Goal: Information Seeking & Learning: Check status

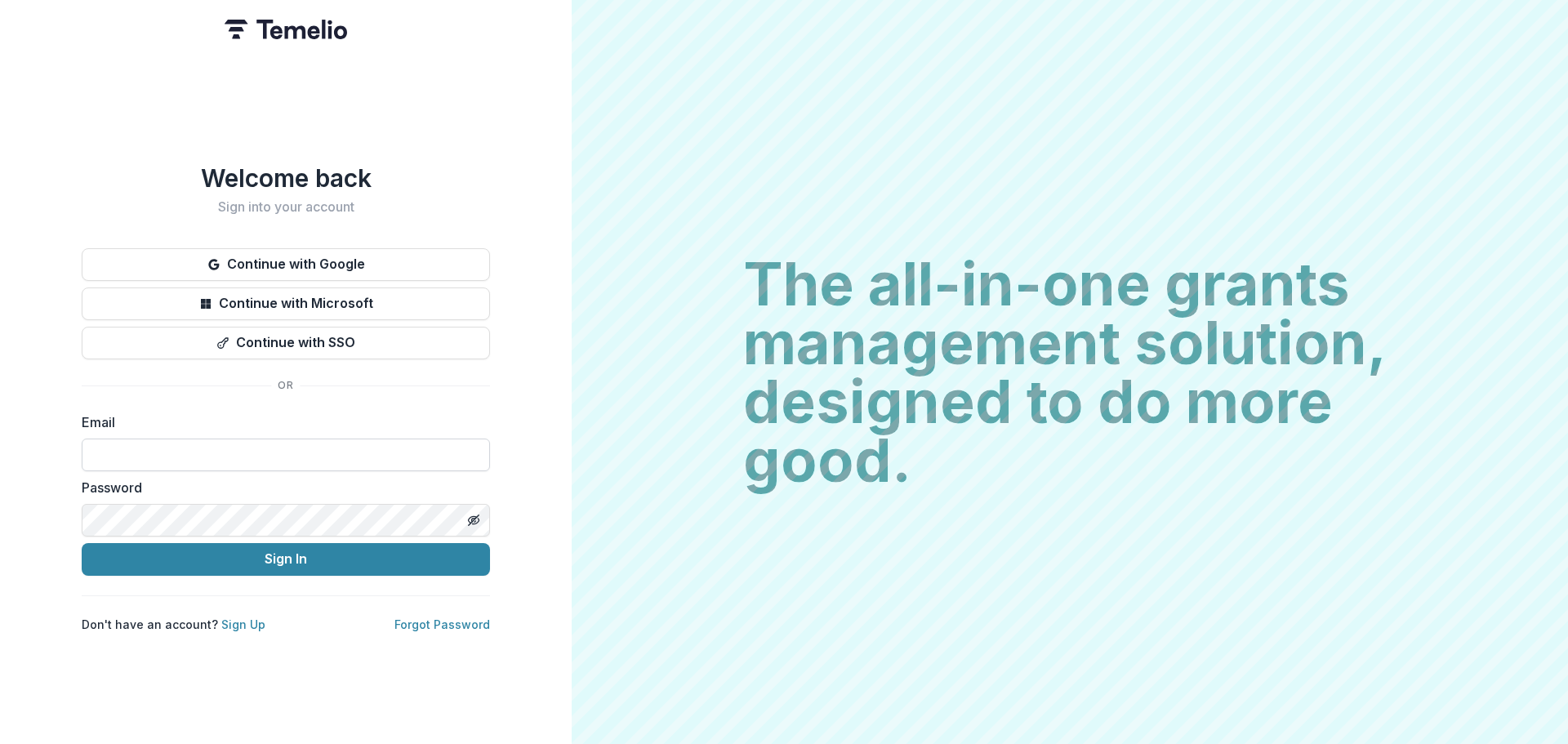
drag, startPoint x: 315, startPoint y: 454, endPoint x: 318, endPoint y: 435, distance: 19.2
click at [315, 454] on input at bounding box center [285, 455] width 409 height 33
type input "*"
type input "**********"
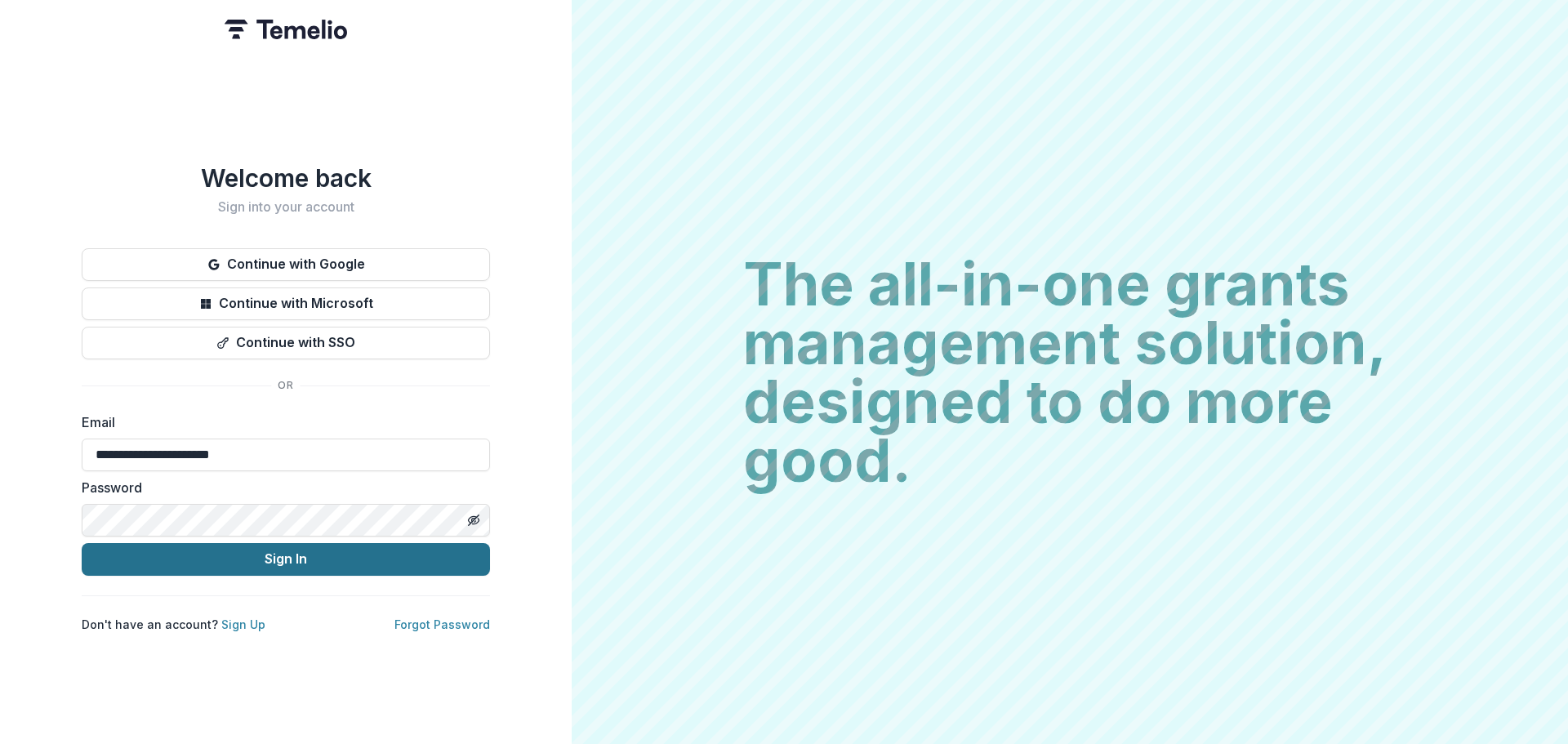
click at [272, 563] on button "Sign In" at bounding box center [285, 560] width 409 height 33
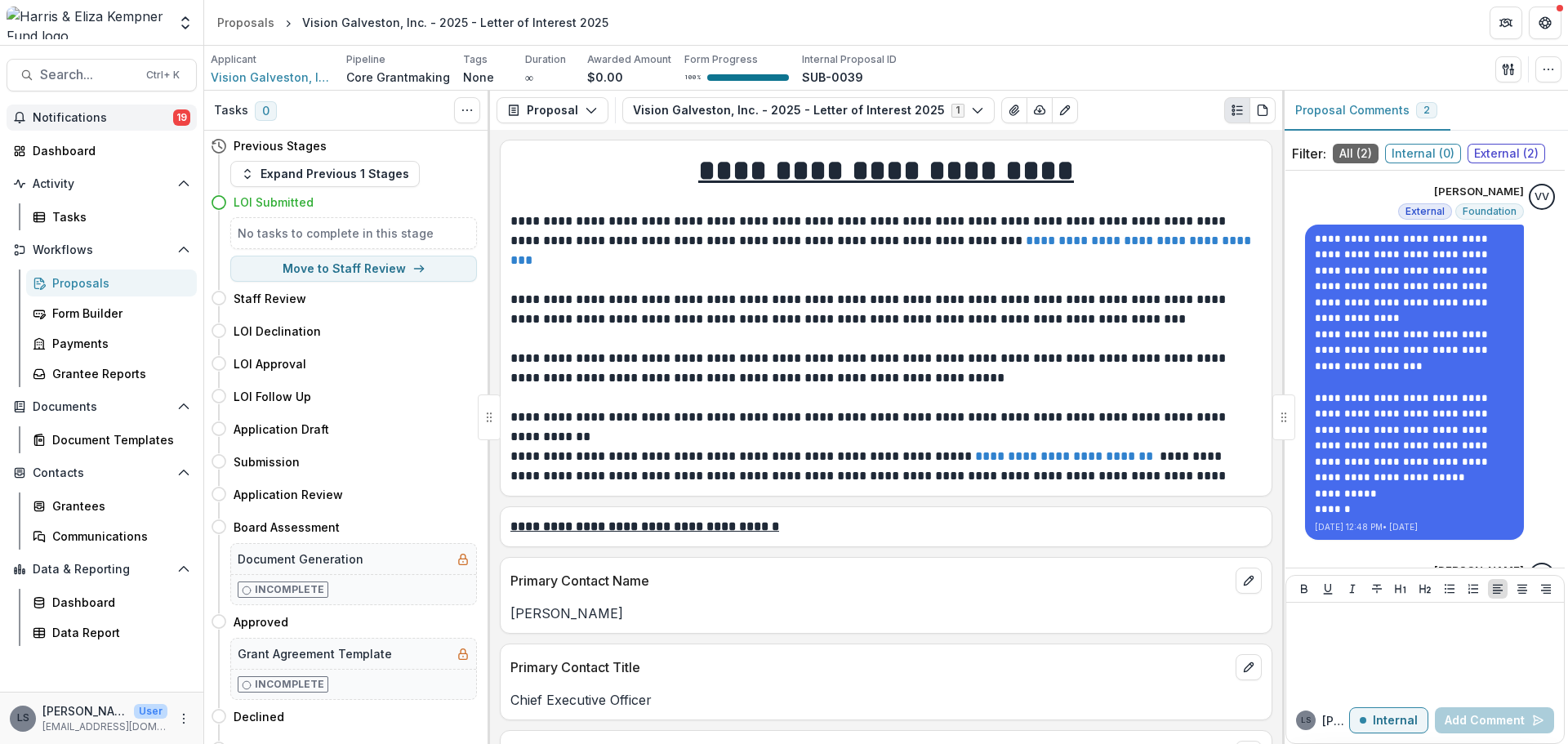
click at [119, 121] on span "Notifications" at bounding box center [103, 118] width 140 height 14
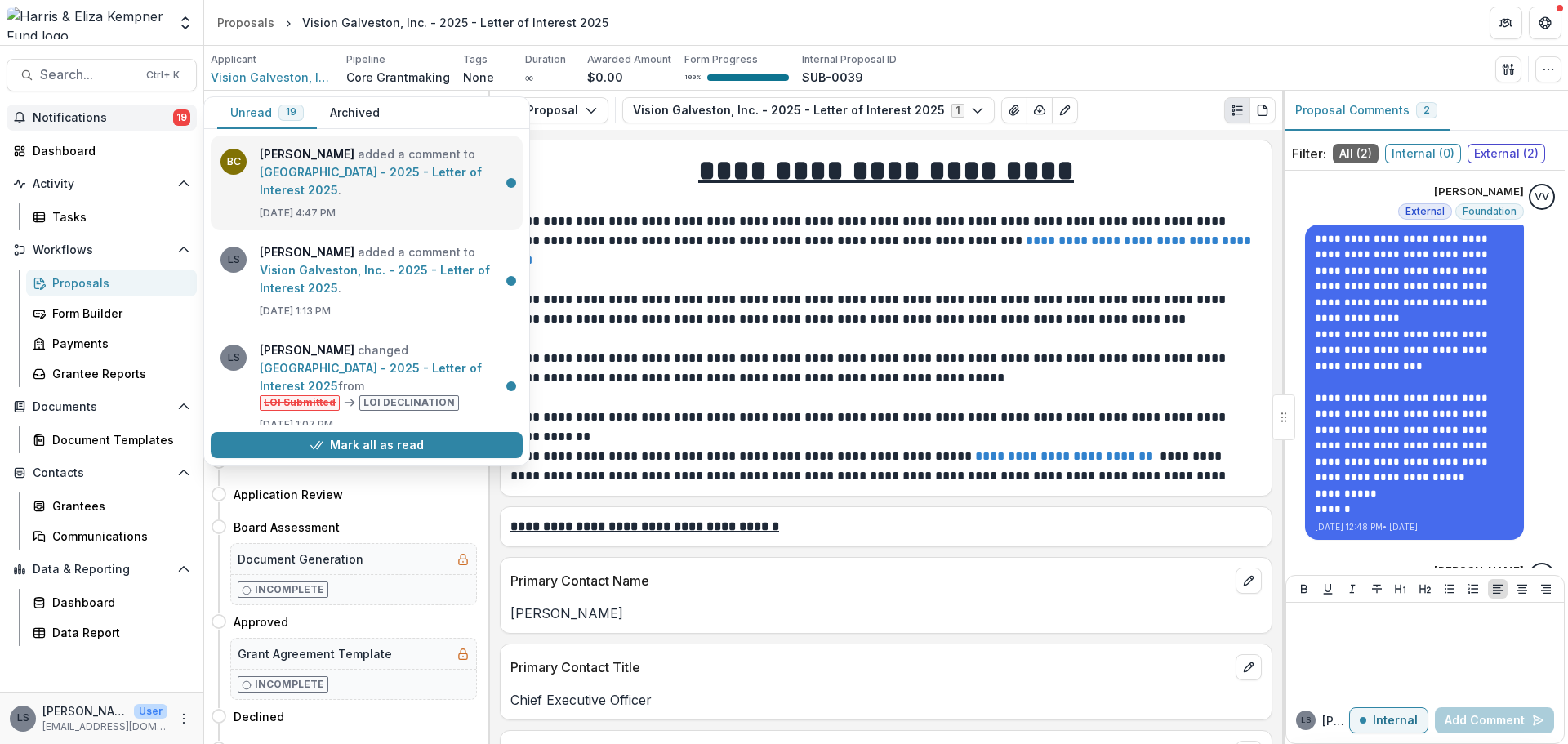
click at [306, 180] on link "[GEOGRAPHIC_DATA] - 2025 - Letter of Interest 2025" at bounding box center [371, 181] width 222 height 32
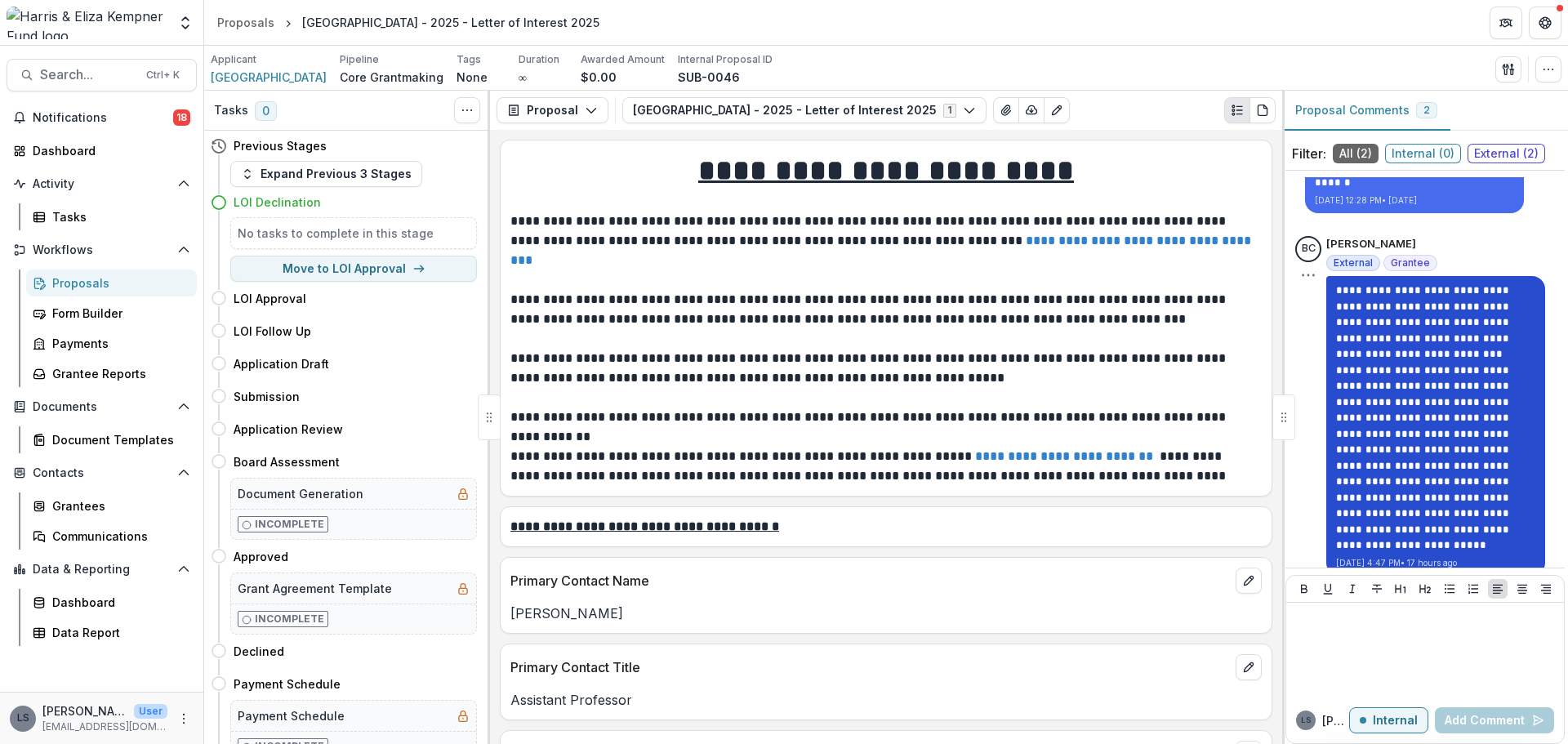
scroll to position [344, 0]
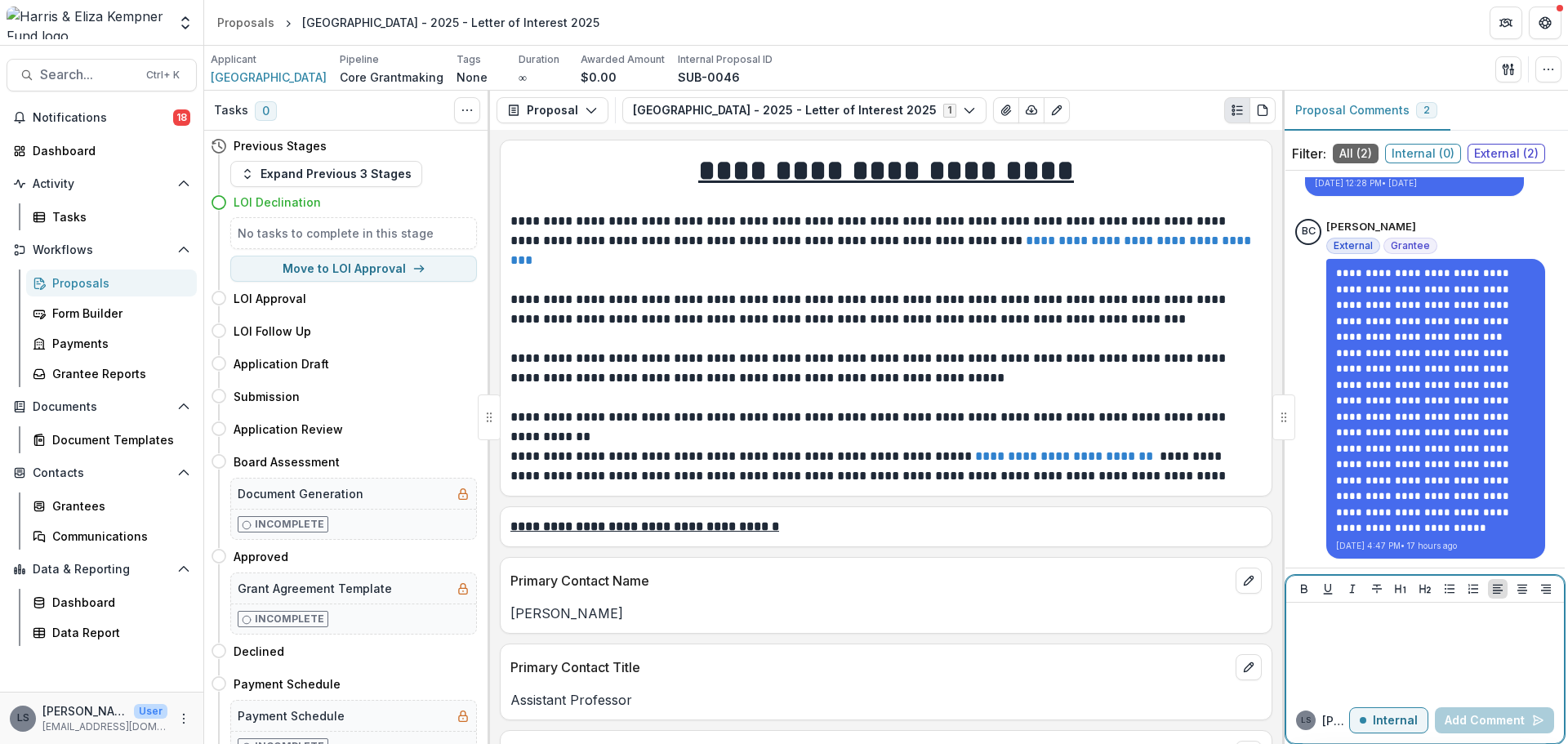
click at [1491, 654] on div at bounding box center [1425, 650] width 265 height 82
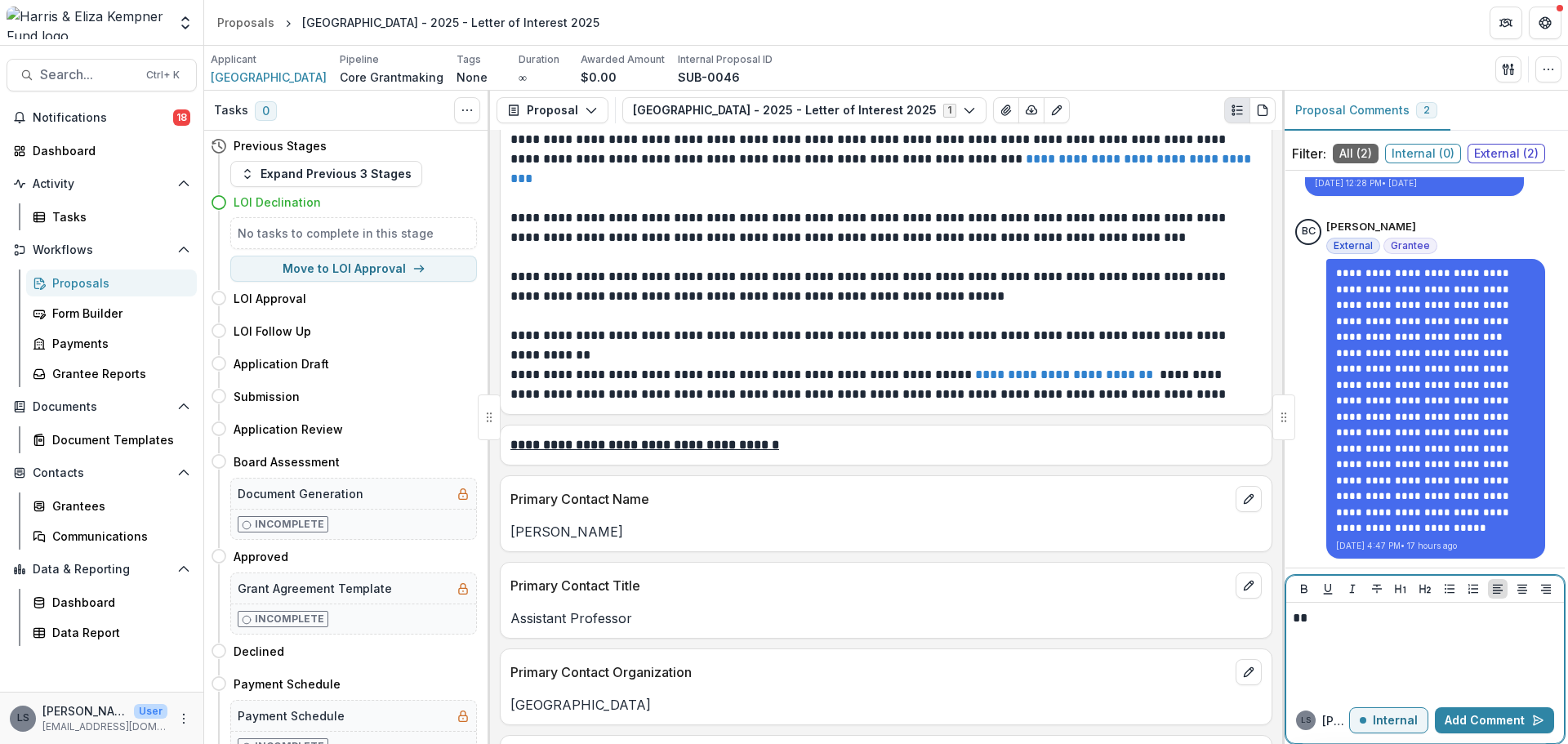
scroll to position [0, 0]
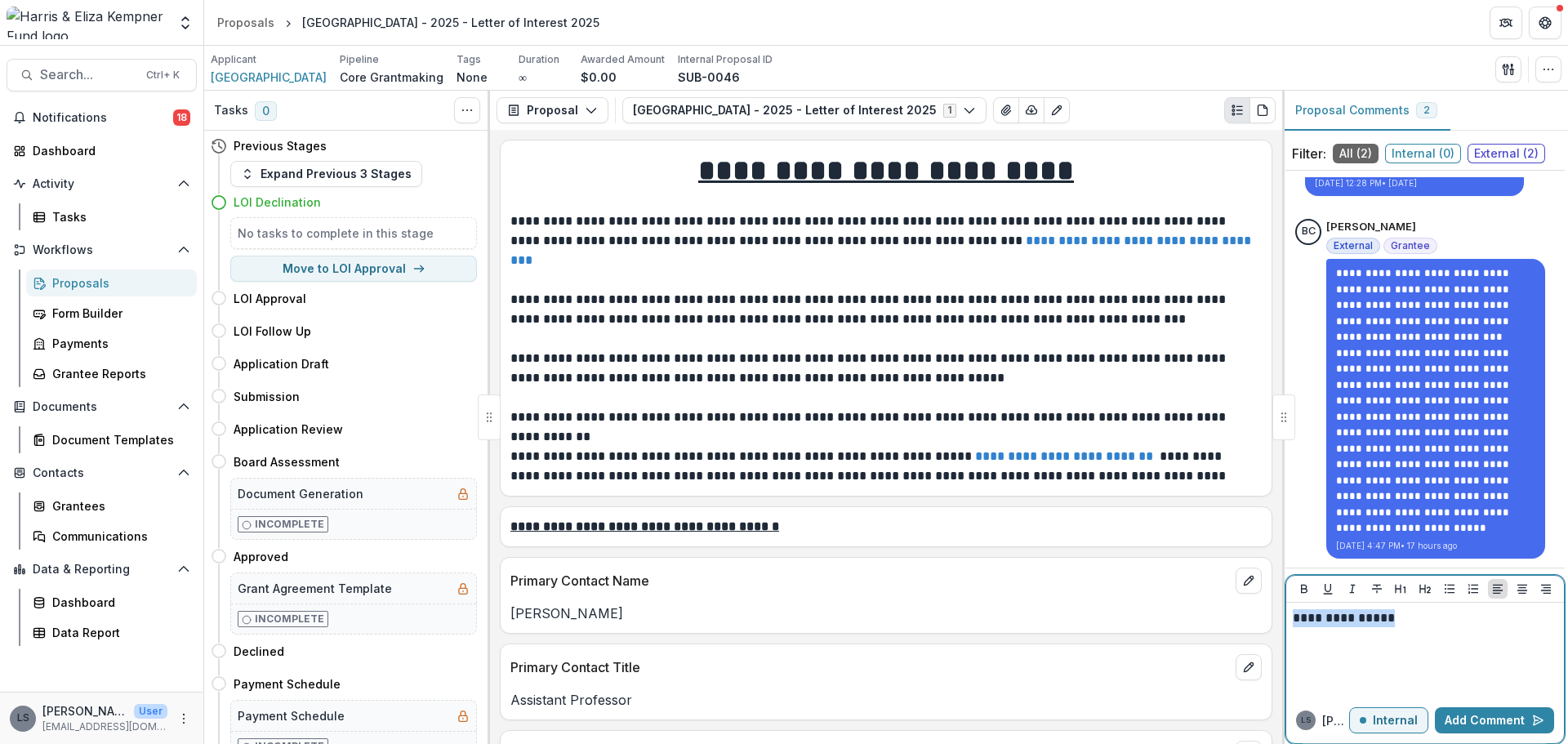
drag, startPoint x: 1387, startPoint y: 615, endPoint x: 1264, endPoint y: 617, distance: 123.0
click at [1264, 617] on div "**********" at bounding box center [885, 417] width 1364 height 654
copy p "**********"
click at [1398, 716] on p "Internal" at bounding box center [1395, 721] width 45 height 14
click at [1398, 716] on p "External" at bounding box center [1393, 721] width 47 height 14
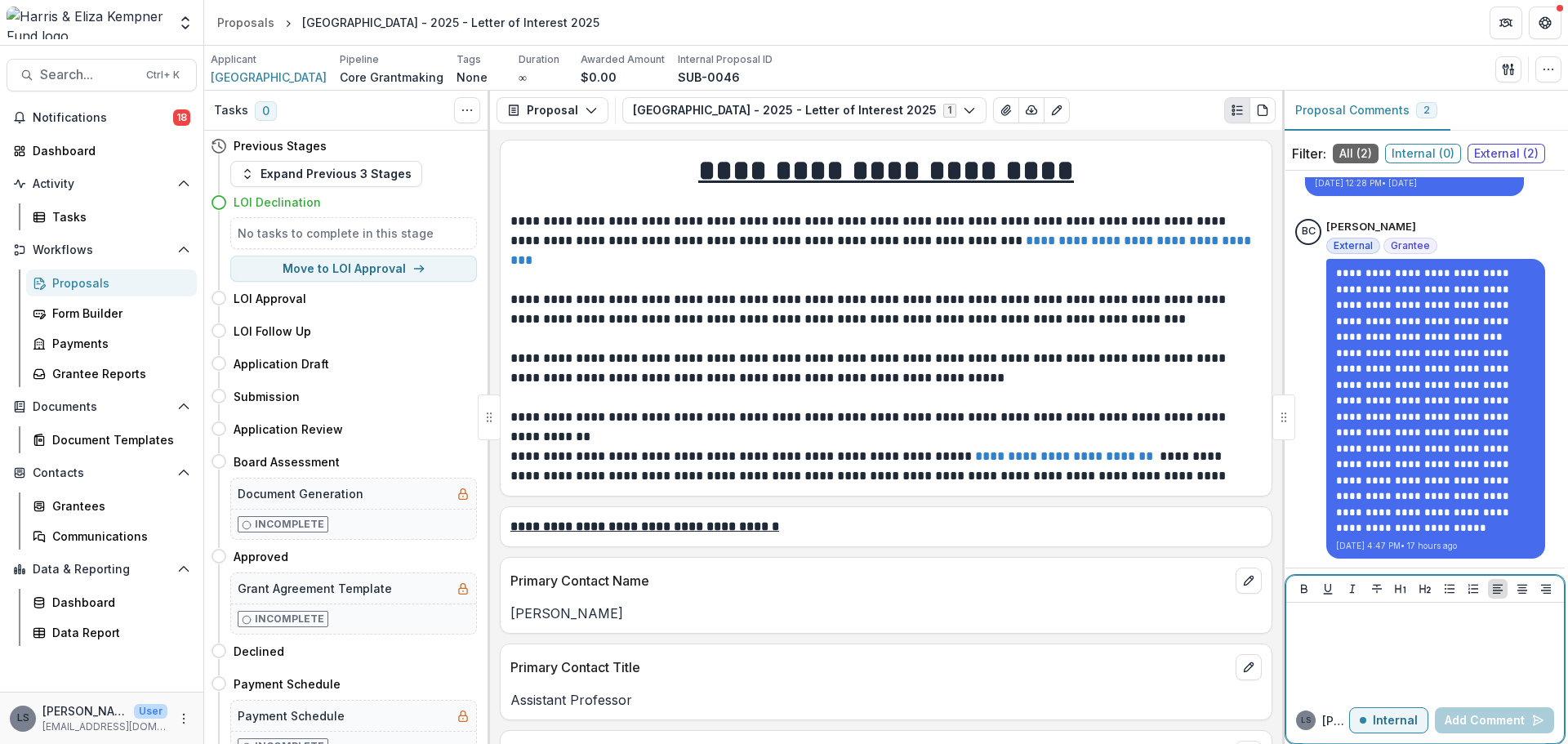
click at [1353, 637] on div at bounding box center [1425, 650] width 265 height 82
click at [1383, 729] on button "Internal" at bounding box center [1388, 720] width 79 height 26
click at [1378, 625] on p at bounding box center [1425, 618] width 265 height 18
paste div
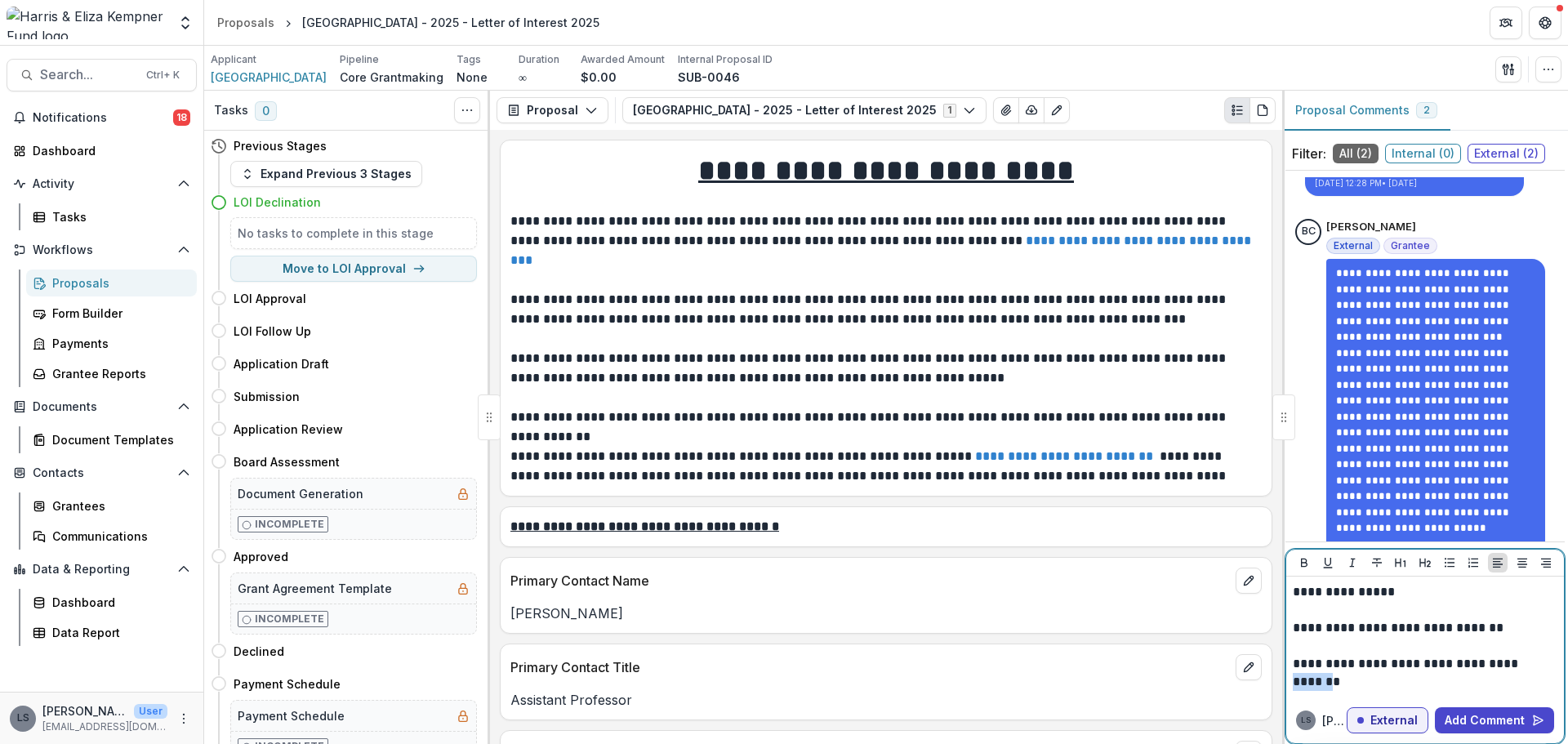
drag, startPoint x: 1337, startPoint y: 684, endPoint x: 1293, endPoint y: 682, distance: 44.0
click at [1293, 682] on p "******" at bounding box center [1423, 682] width 260 height 18
click at [1461, 715] on button "Add Comment" at bounding box center [1494, 720] width 120 height 26
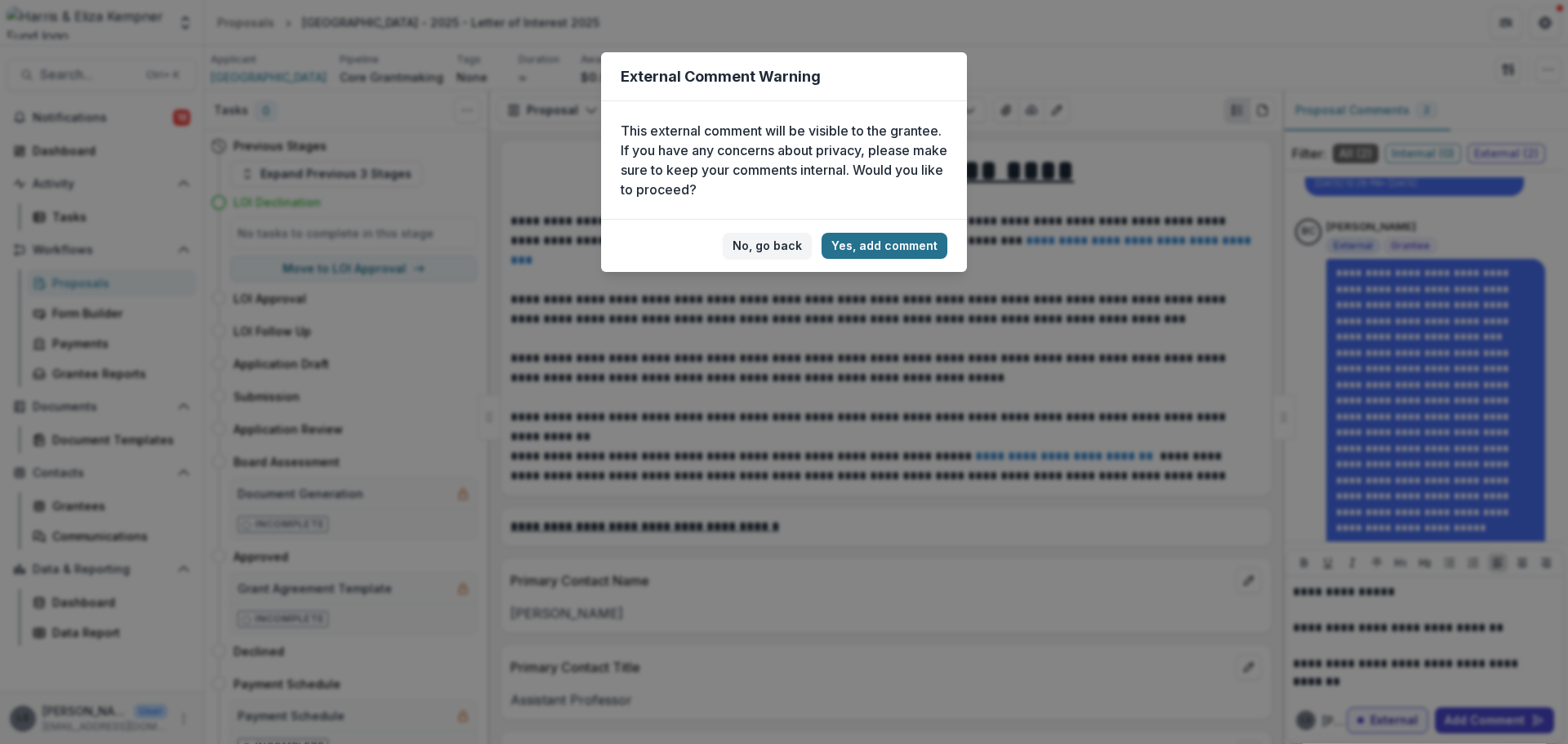
click at [878, 254] on button "Yes, add comment" at bounding box center [885, 246] width 126 height 26
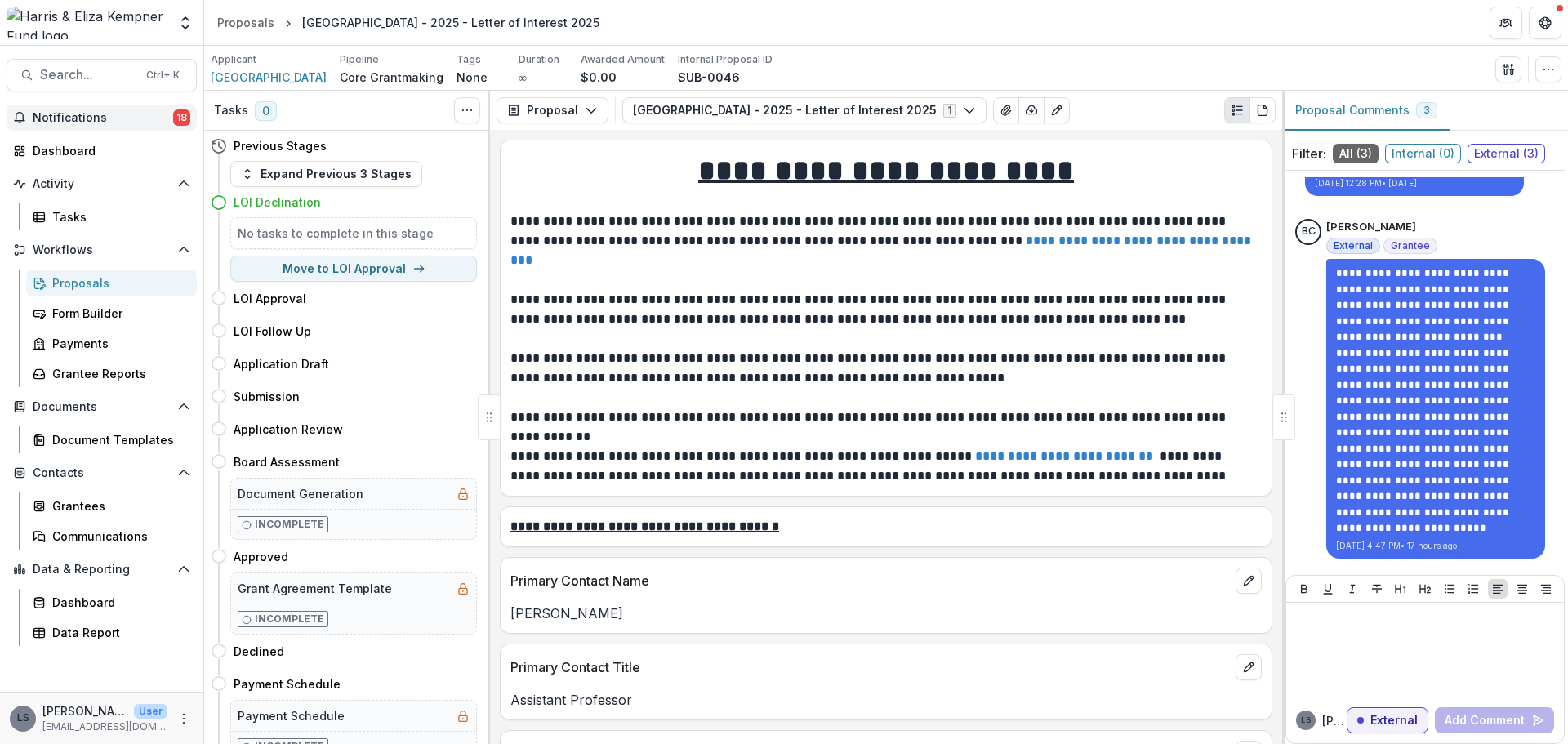
click at [168, 116] on span "Notifications" at bounding box center [103, 118] width 140 height 14
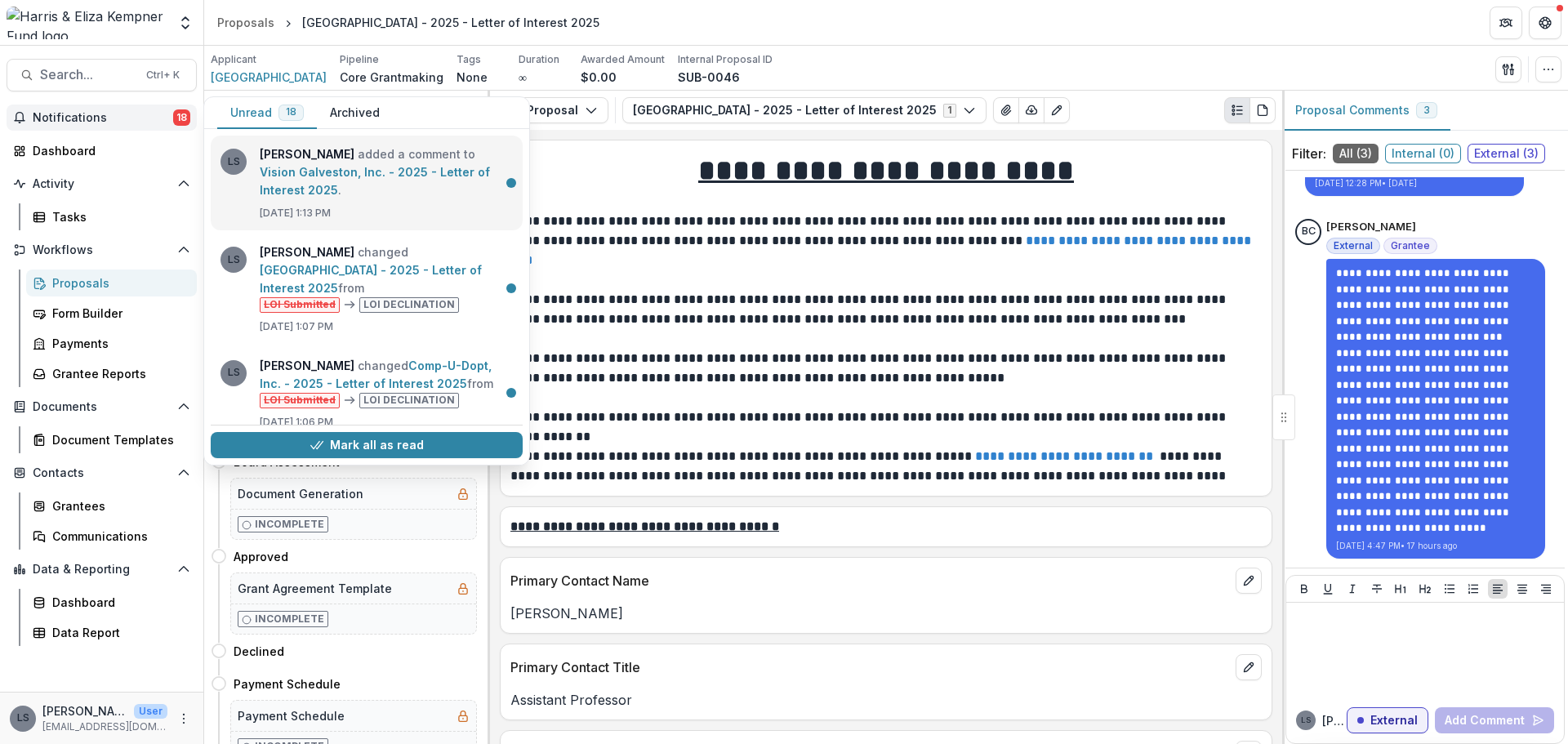
click at [490, 182] on link "Vision Galveston, Inc. - 2025 - Letter of Interest 2025" at bounding box center [375, 181] width 230 height 32
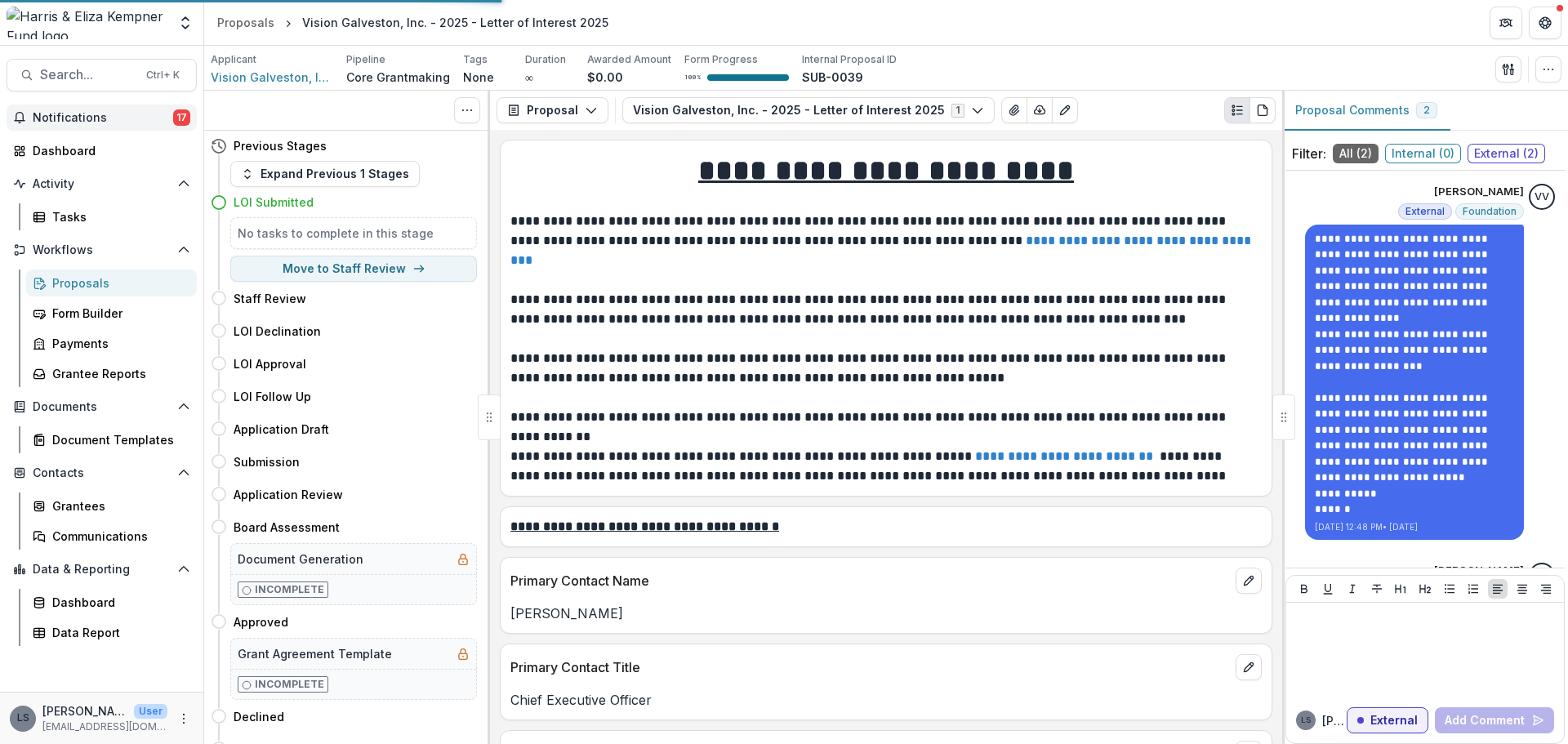
click at [118, 129] on button "Notifications 17" at bounding box center [101, 117] width 191 height 26
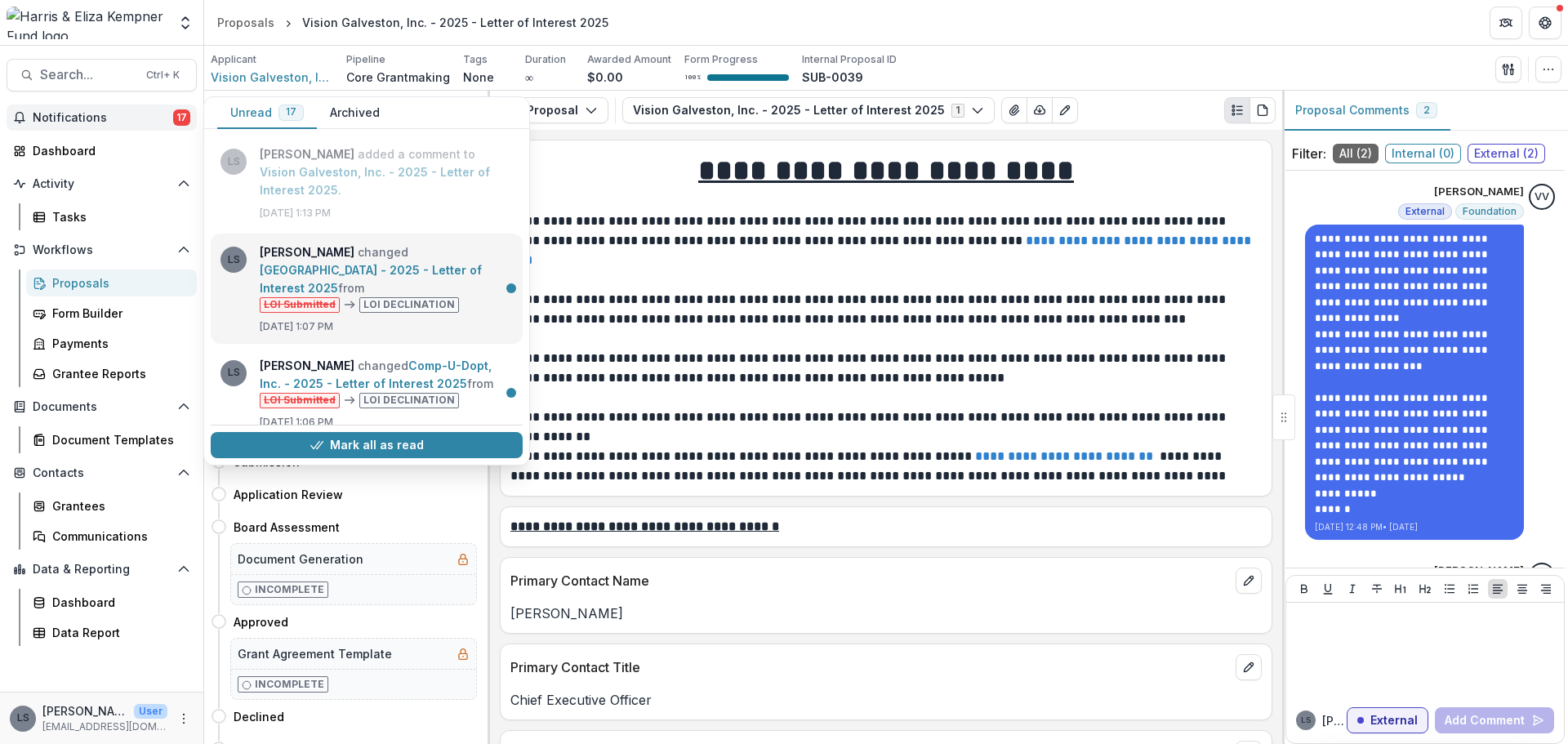
click at [260, 263] on link "[GEOGRAPHIC_DATA] - 2025 - Letter of Interest 2025" at bounding box center [371, 279] width 222 height 32
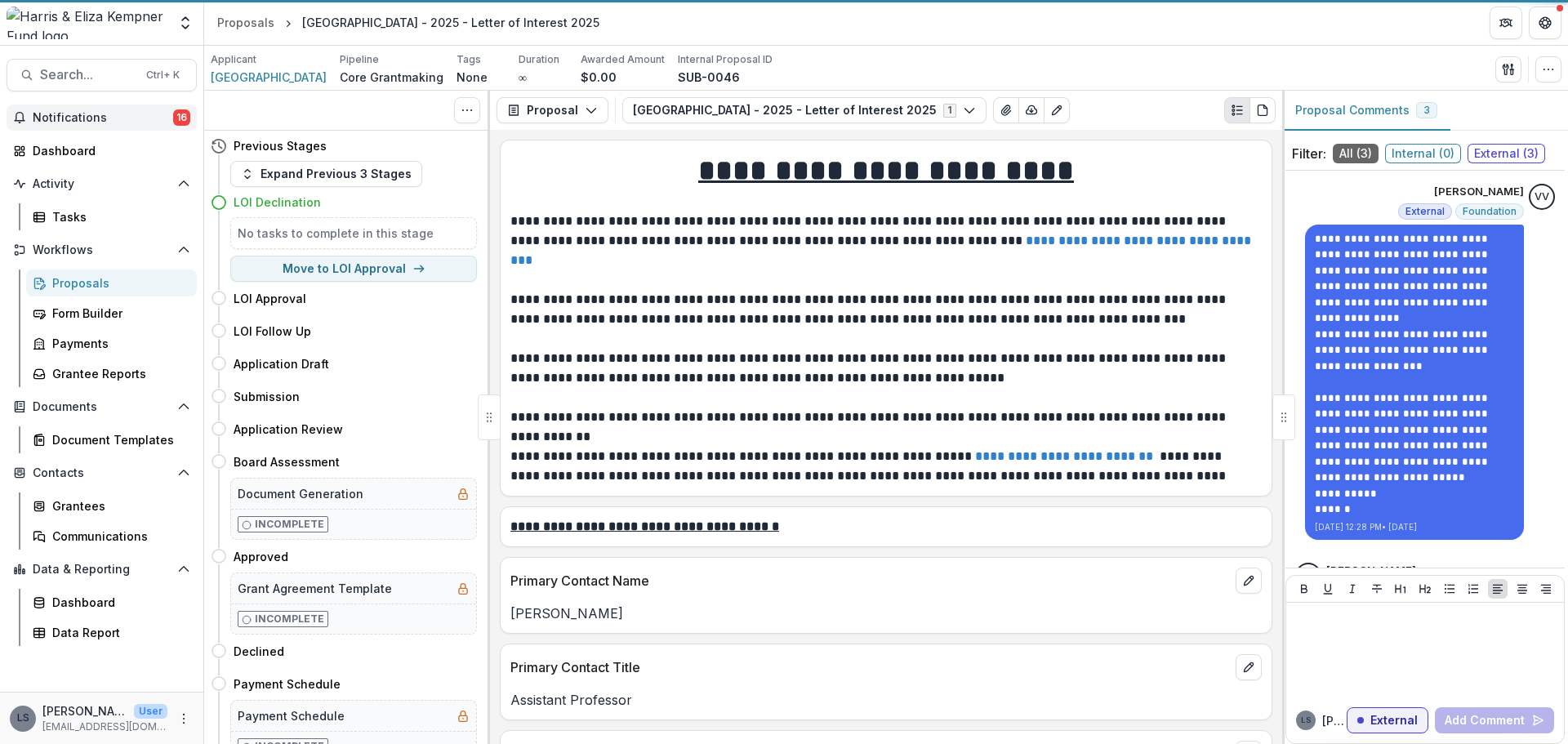
click at [113, 115] on span "Notifications" at bounding box center [103, 118] width 140 height 14
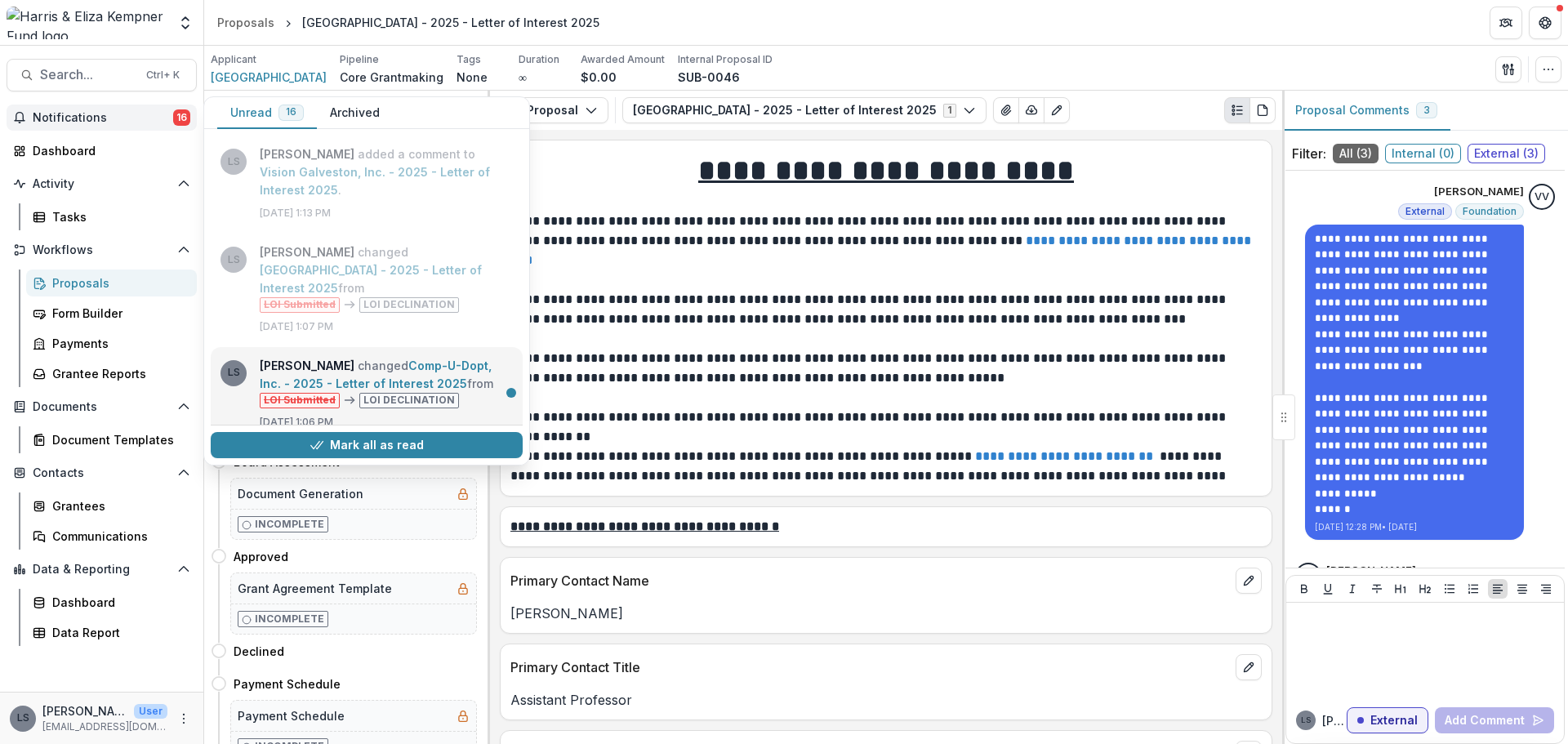
click at [277, 359] on link "Comp-U-Dopt, Inc. - 2025 - Letter of Interest 2025" at bounding box center [376, 375] width 232 height 32
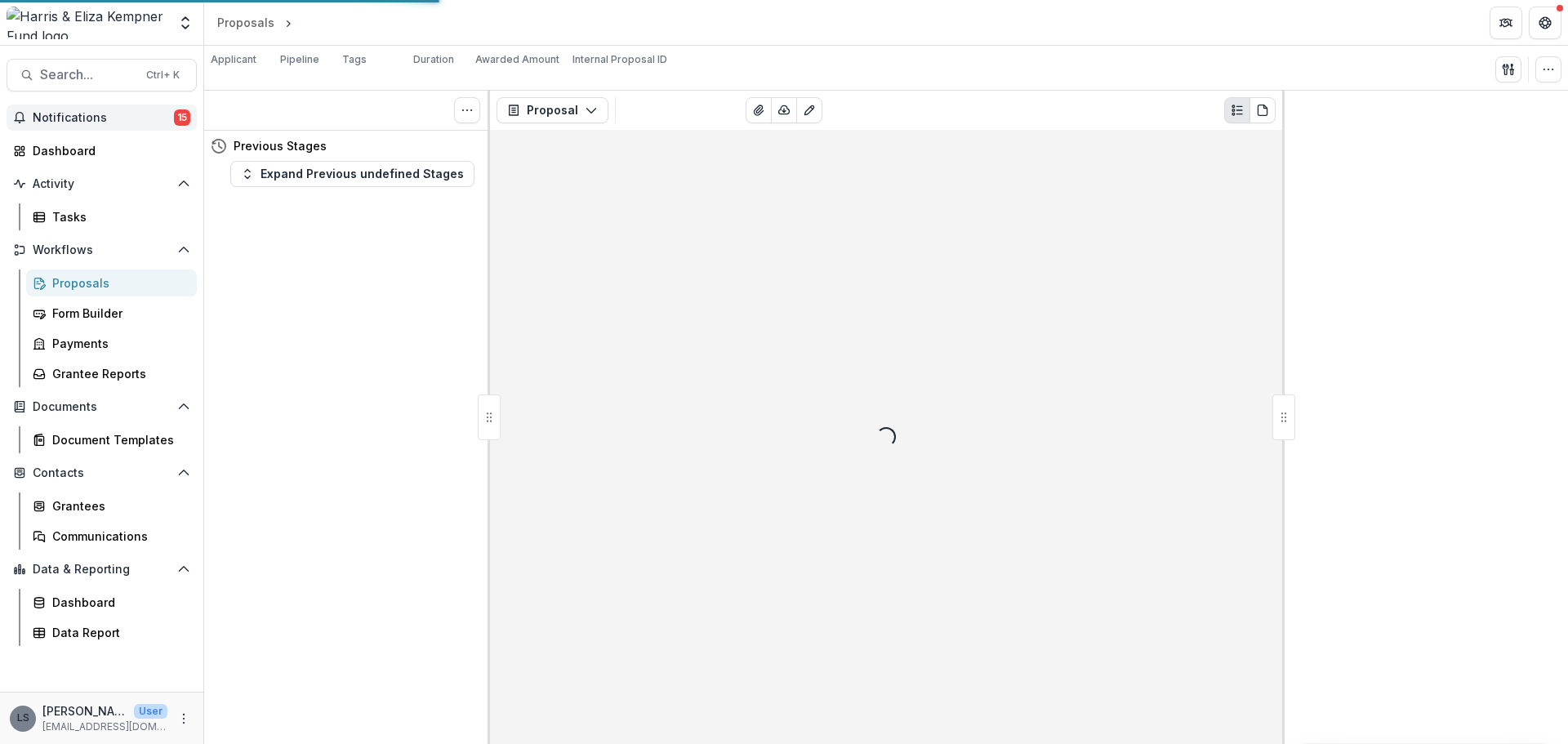
click at [76, 109] on button "Notifications 15" at bounding box center [101, 117] width 191 height 26
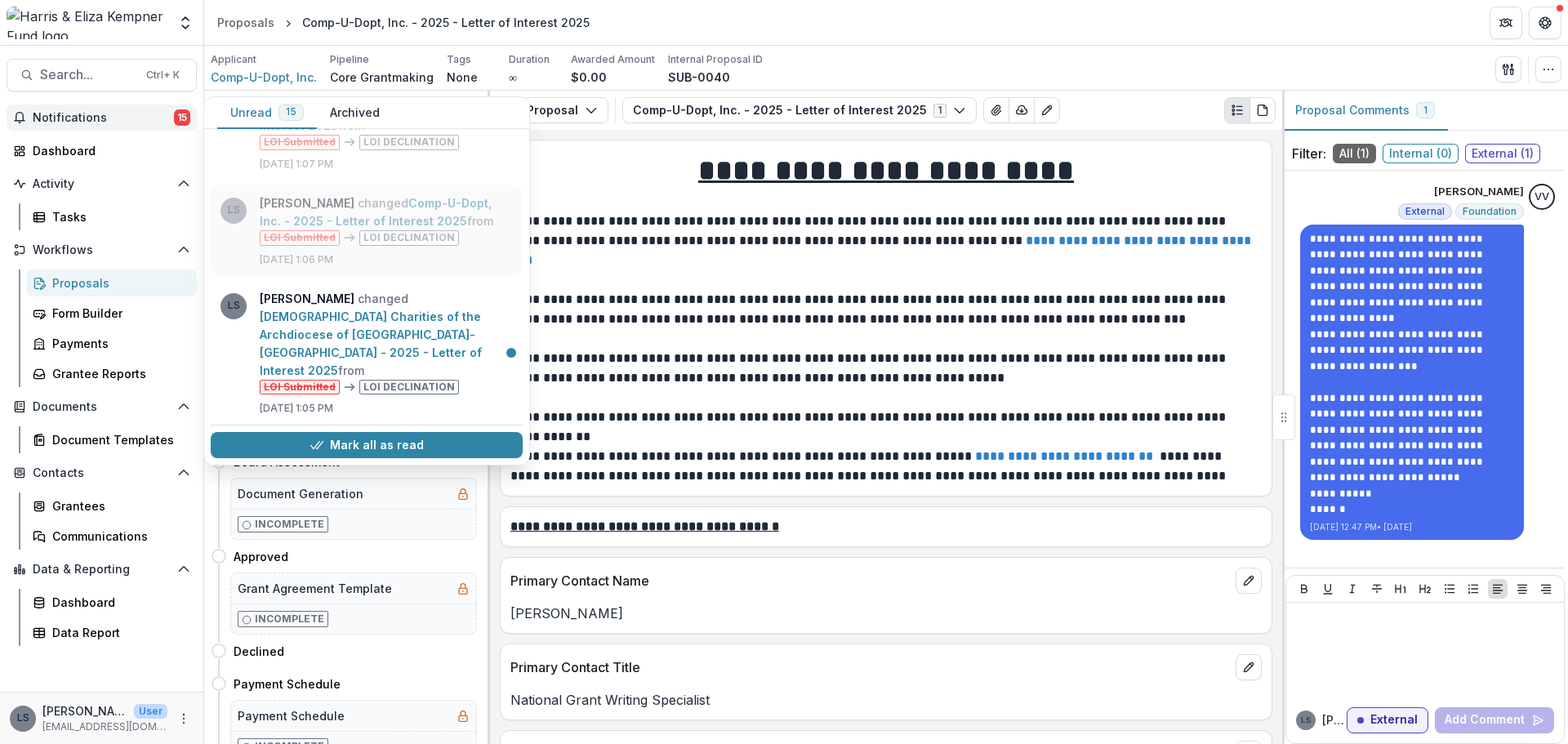
scroll to position [163, 0]
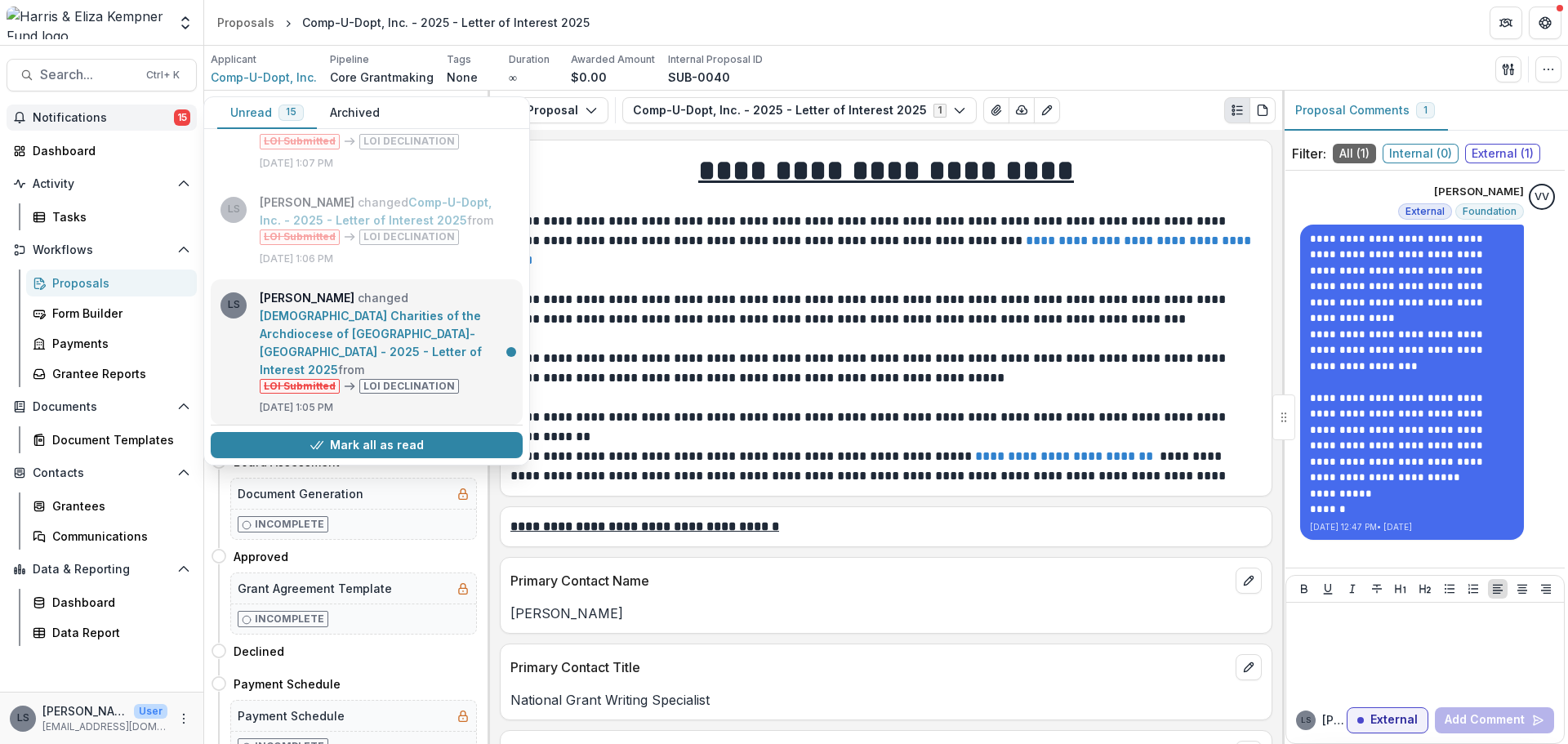
click at [260, 309] on link "[DEMOGRAPHIC_DATA] Charities of the Archdiocese of [GEOGRAPHIC_DATA]-[GEOGRAPHI…" at bounding box center [371, 342] width 222 height 67
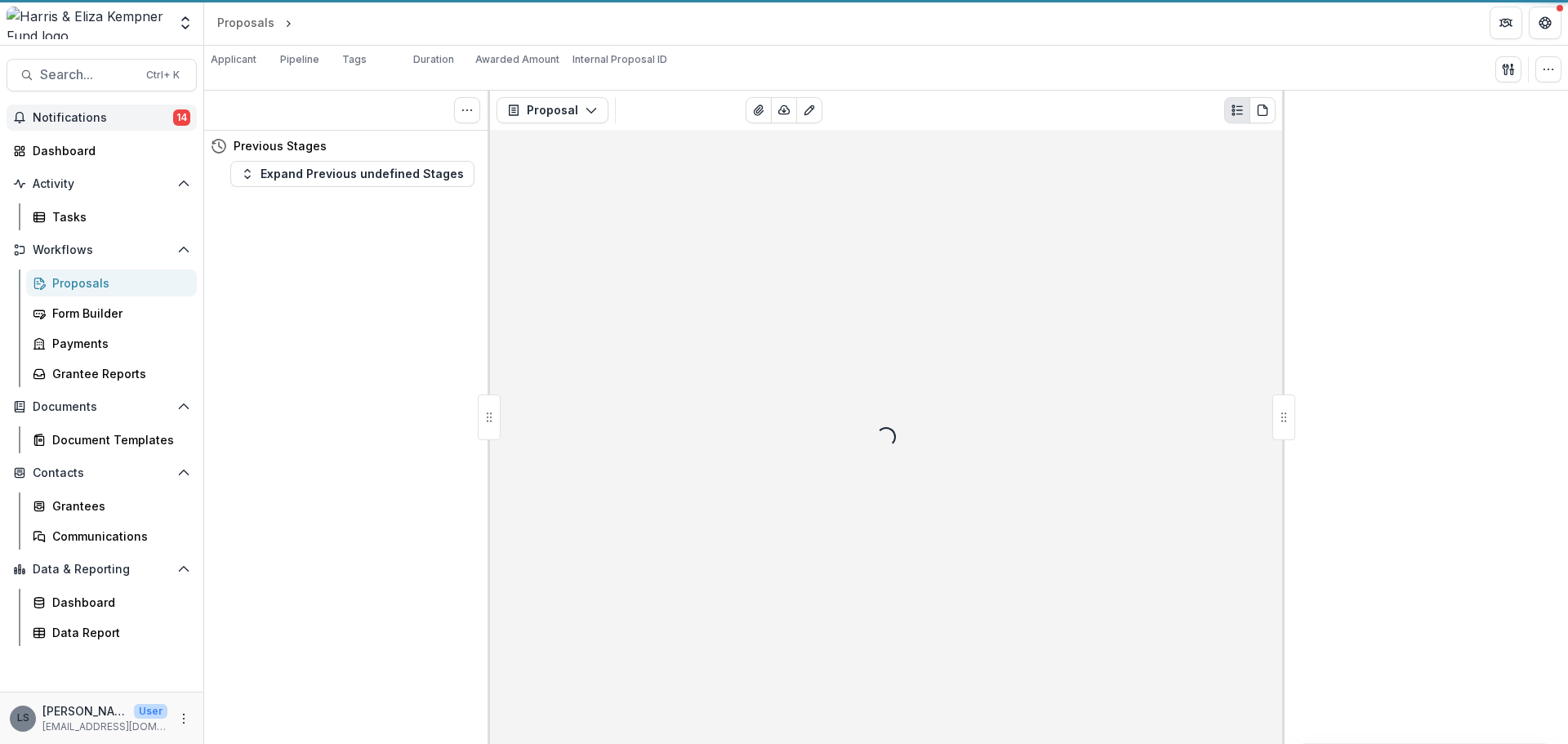
click at [98, 115] on span "Notifications" at bounding box center [103, 118] width 140 height 14
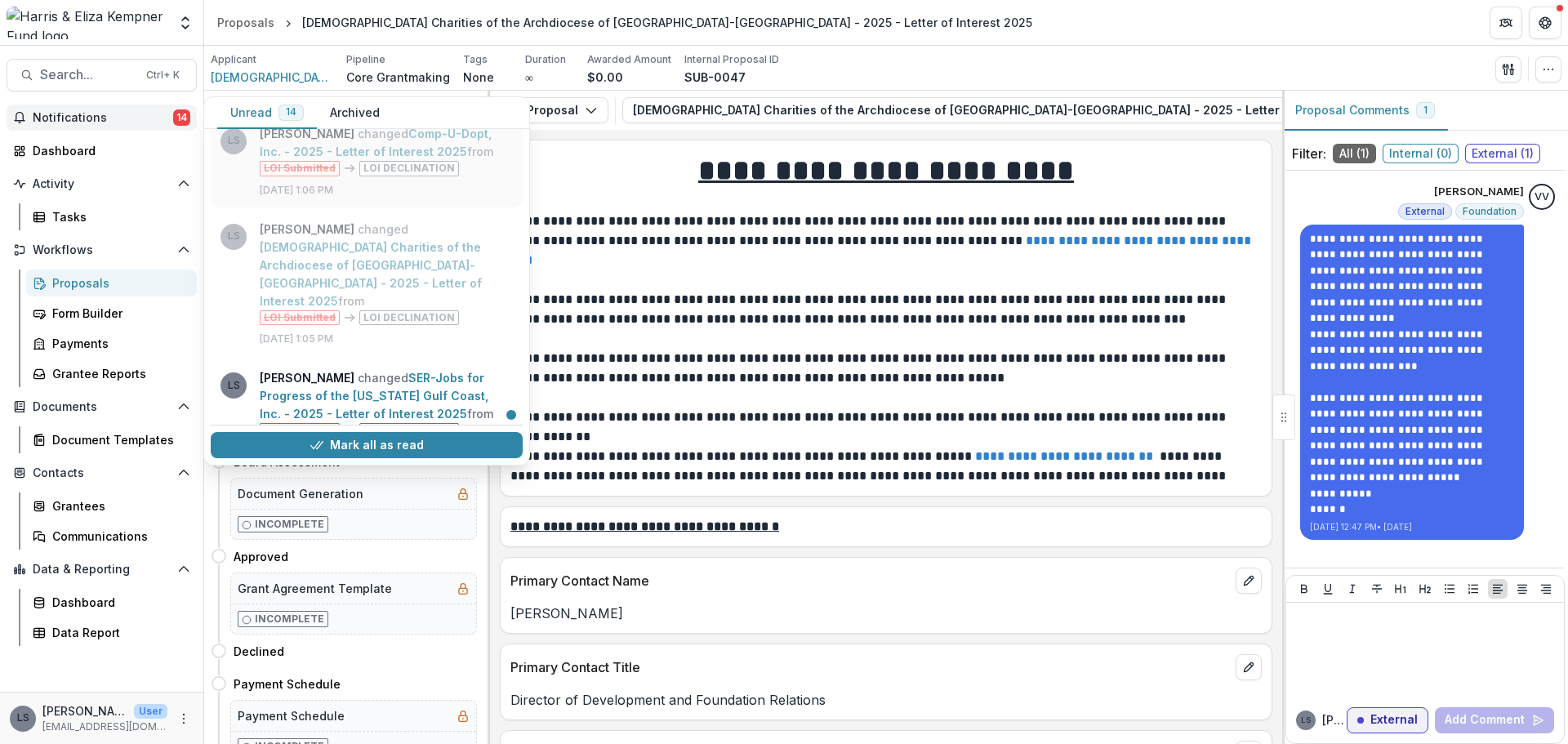
scroll to position [245, 0]
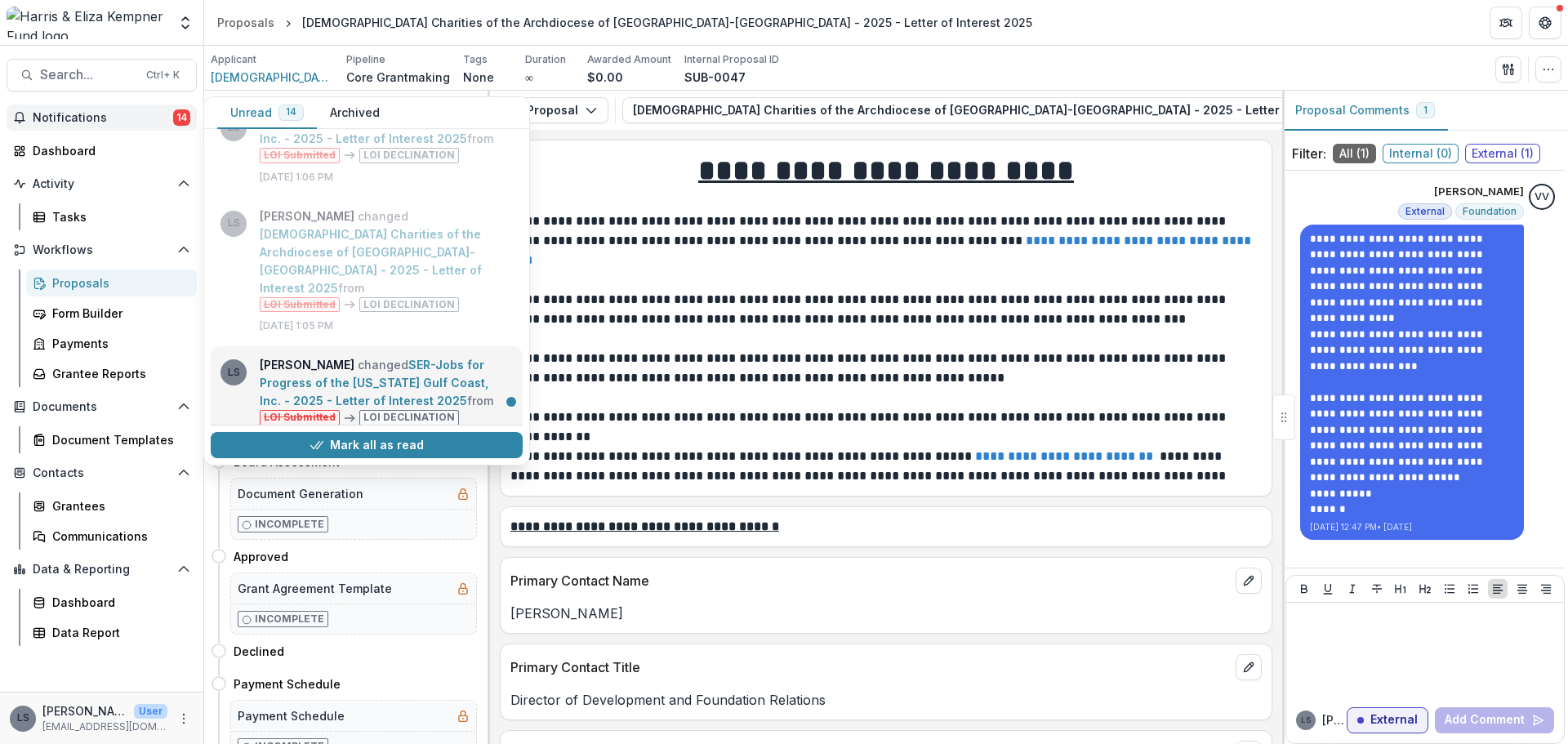
click at [260, 358] on link "SER-Jobs for Progress of the [US_STATE] Gulf Coast, Inc. - 2025 - Letter of Int…" at bounding box center [374, 383] width 229 height 50
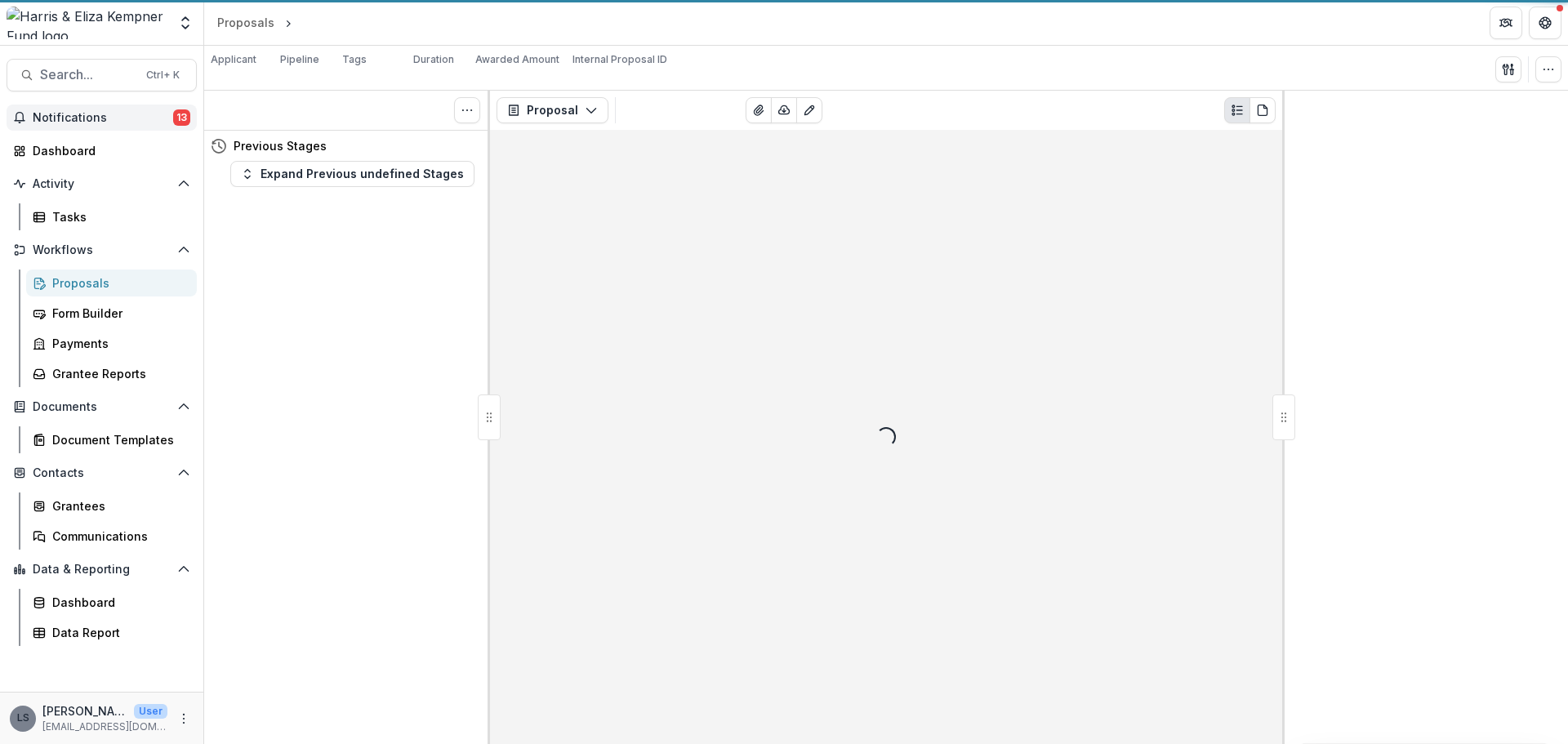
click at [91, 111] on span "Notifications" at bounding box center [103, 118] width 140 height 14
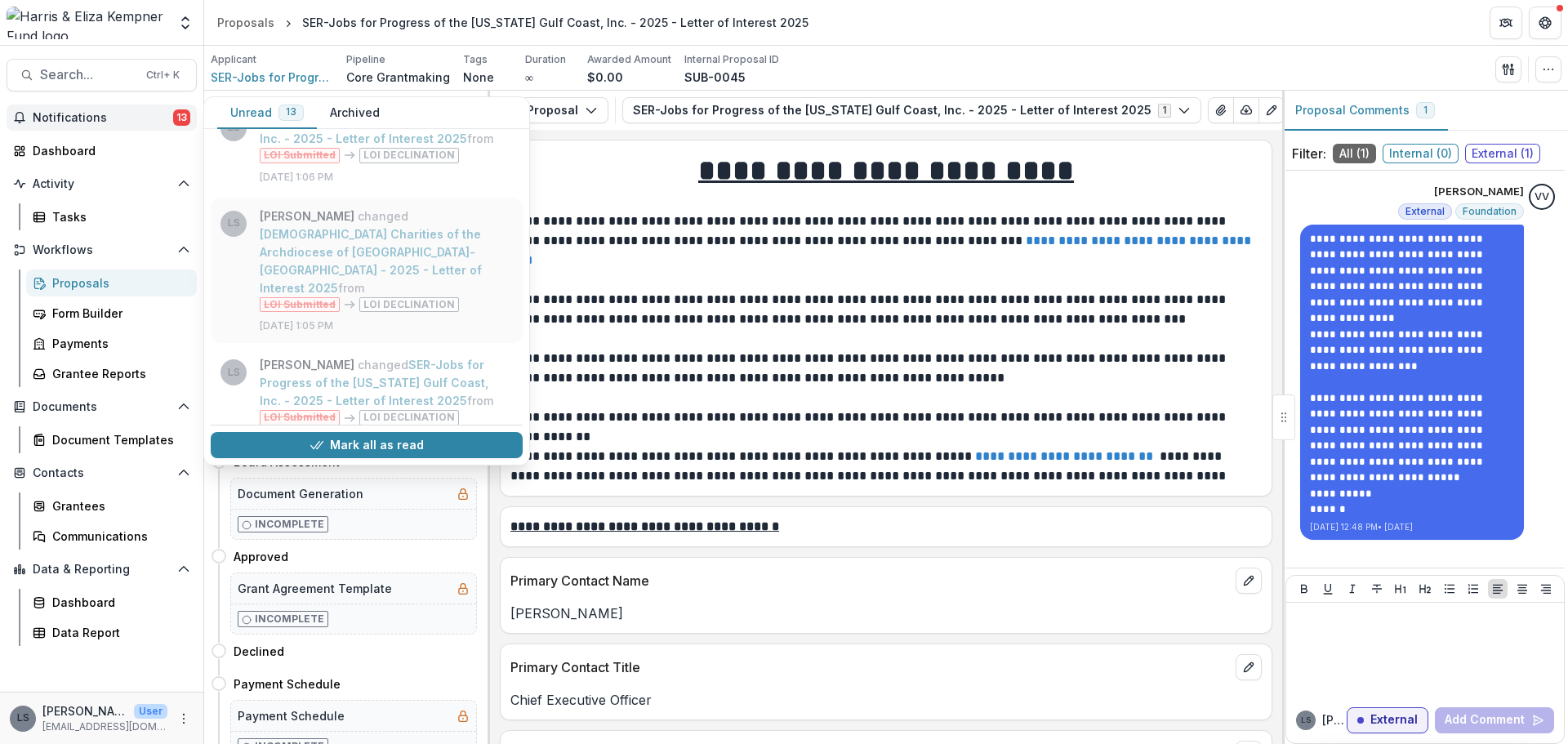
scroll to position [409, 0]
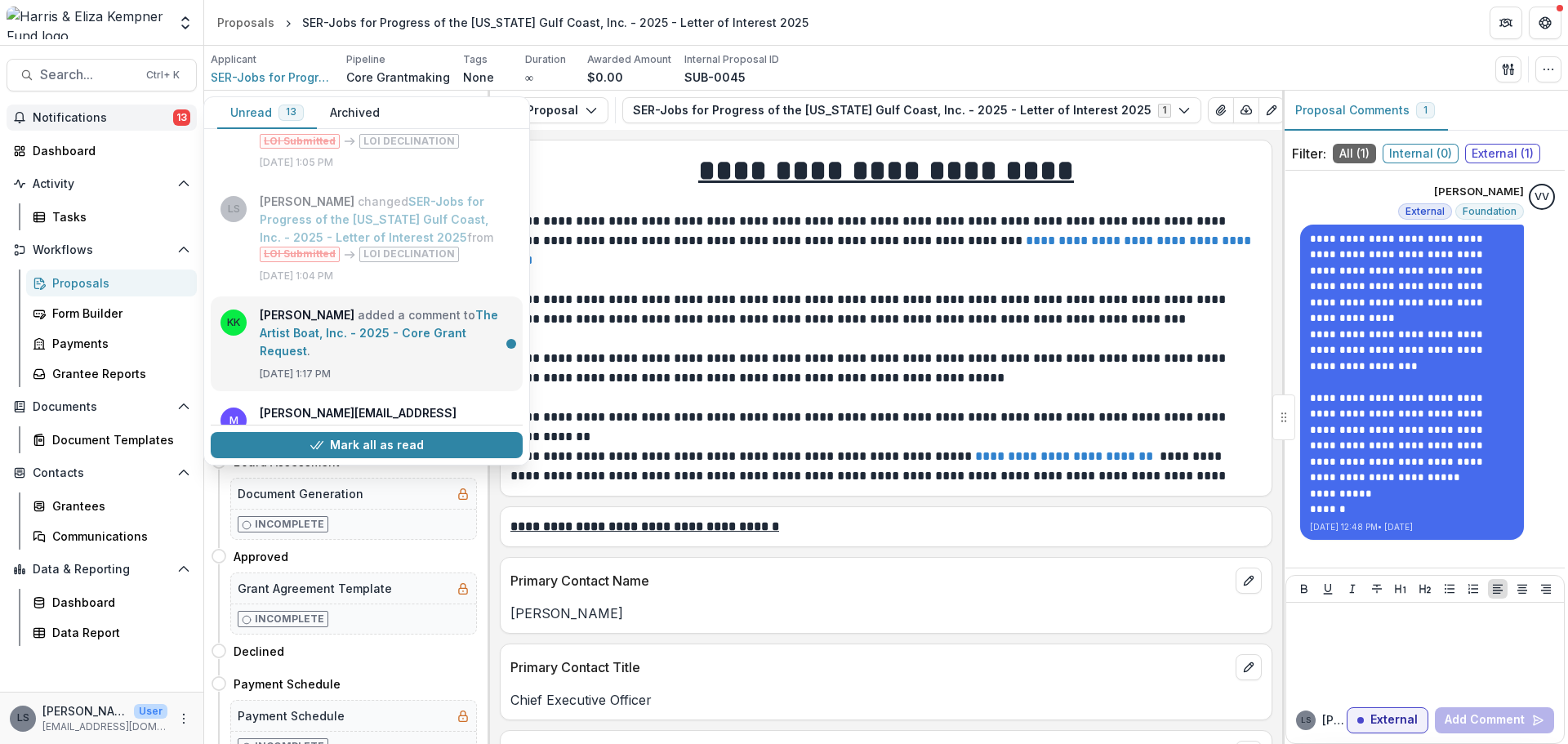
click at [416, 308] on link "The Artist Boat, Inc. - 2025 - Core Grant Request" at bounding box center [378, 333] width 238 height 50
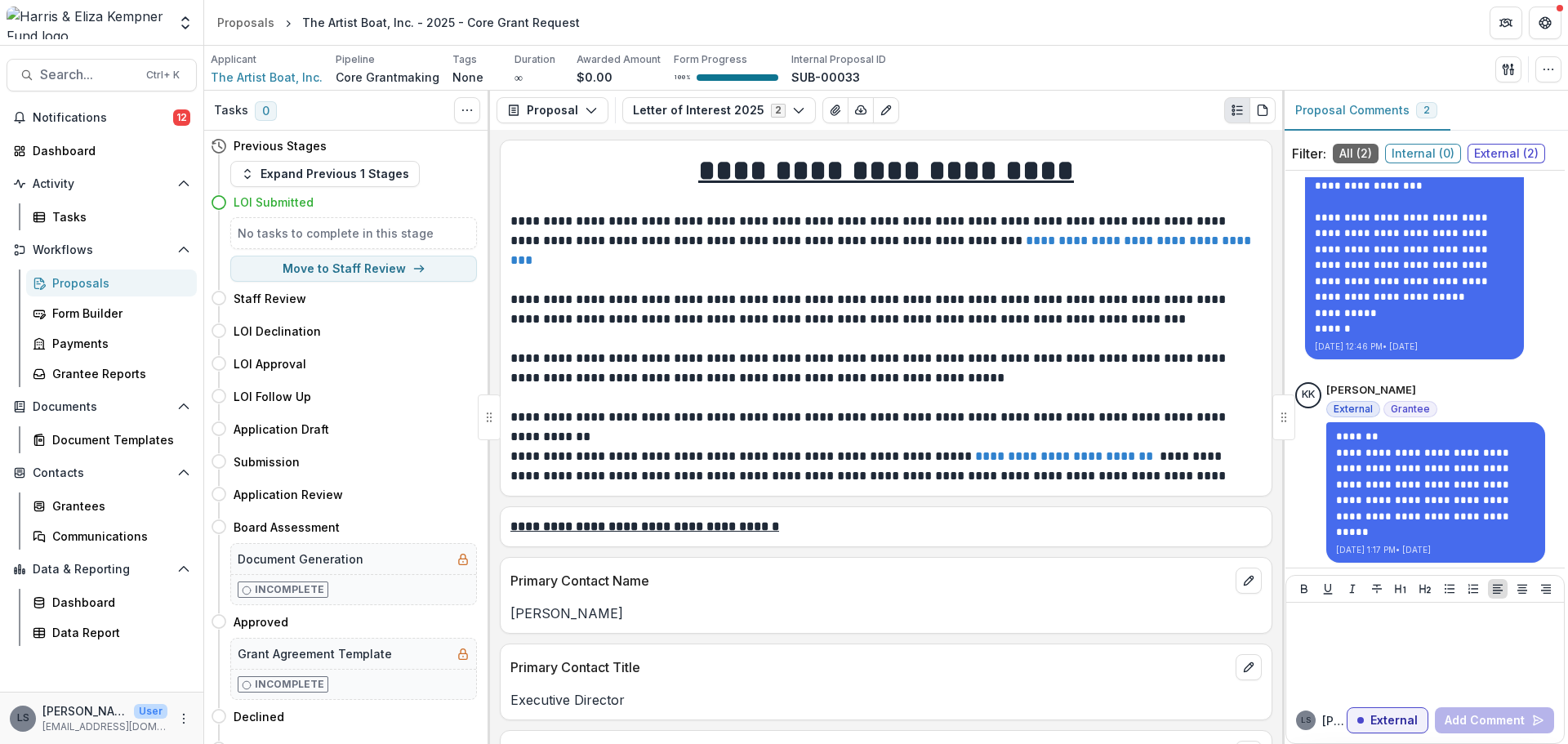
scroll to position [184, 0]
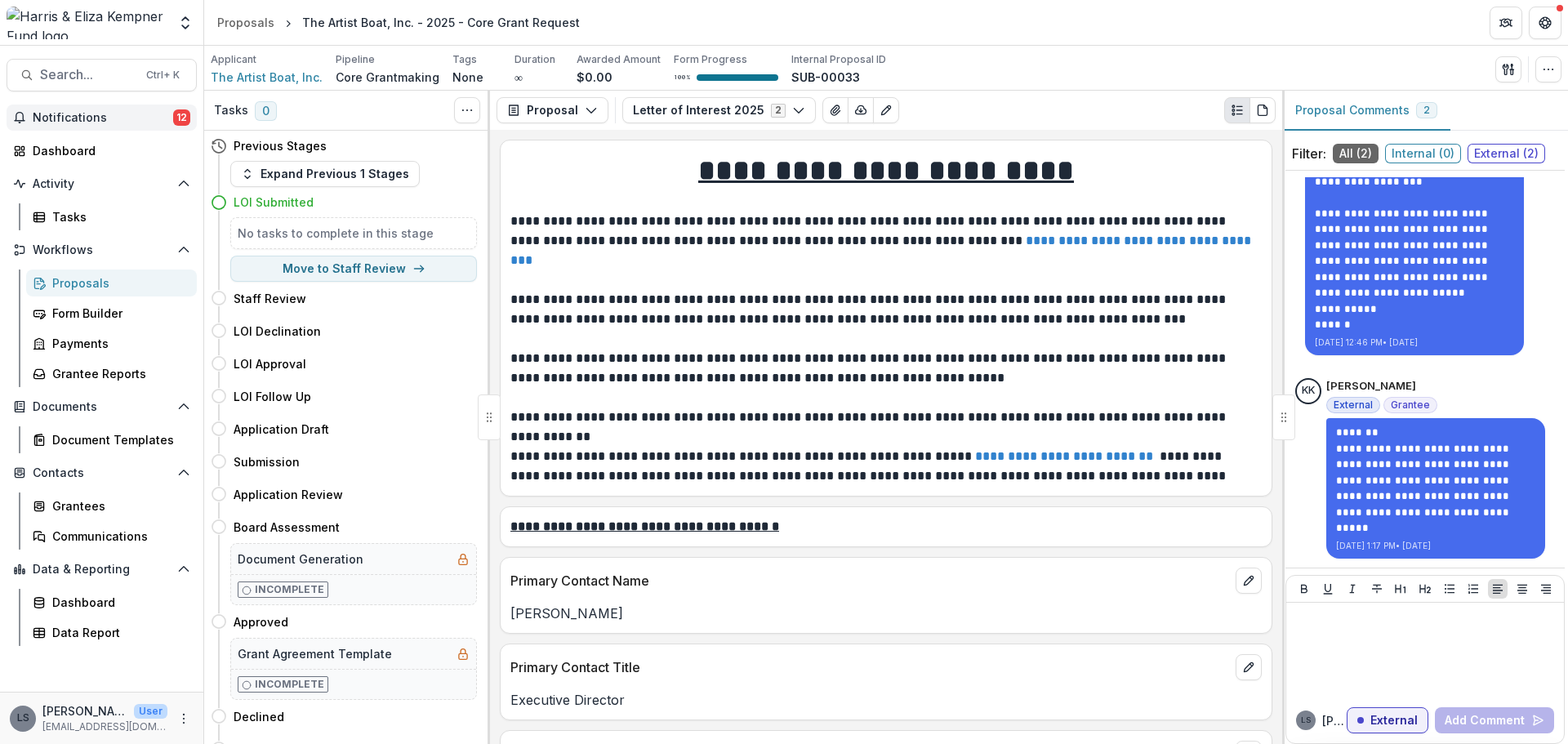
click at [120, 118] on span "Notifications" at bounding box center [103, 118] width 140 height 14
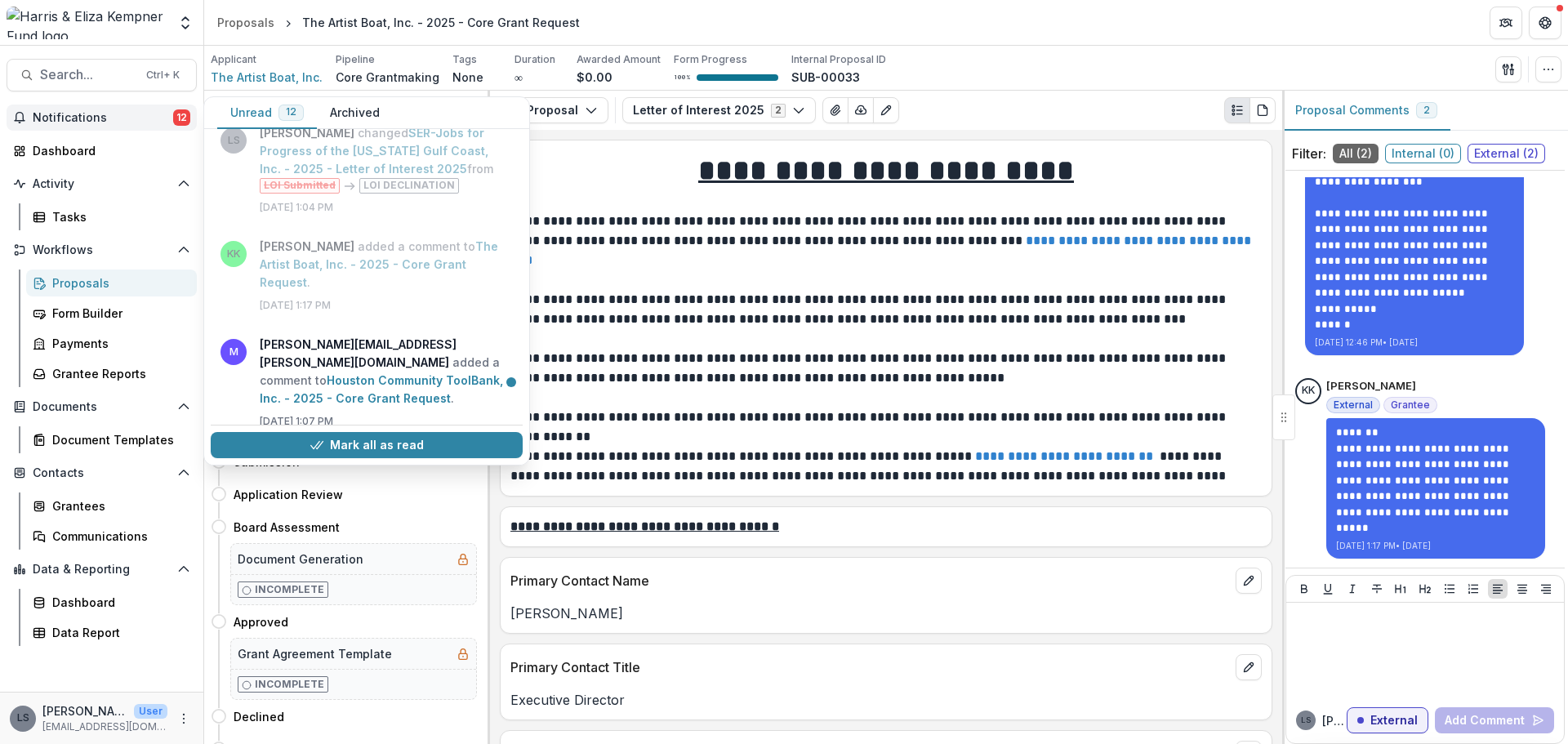
scroll to position [490, 0]
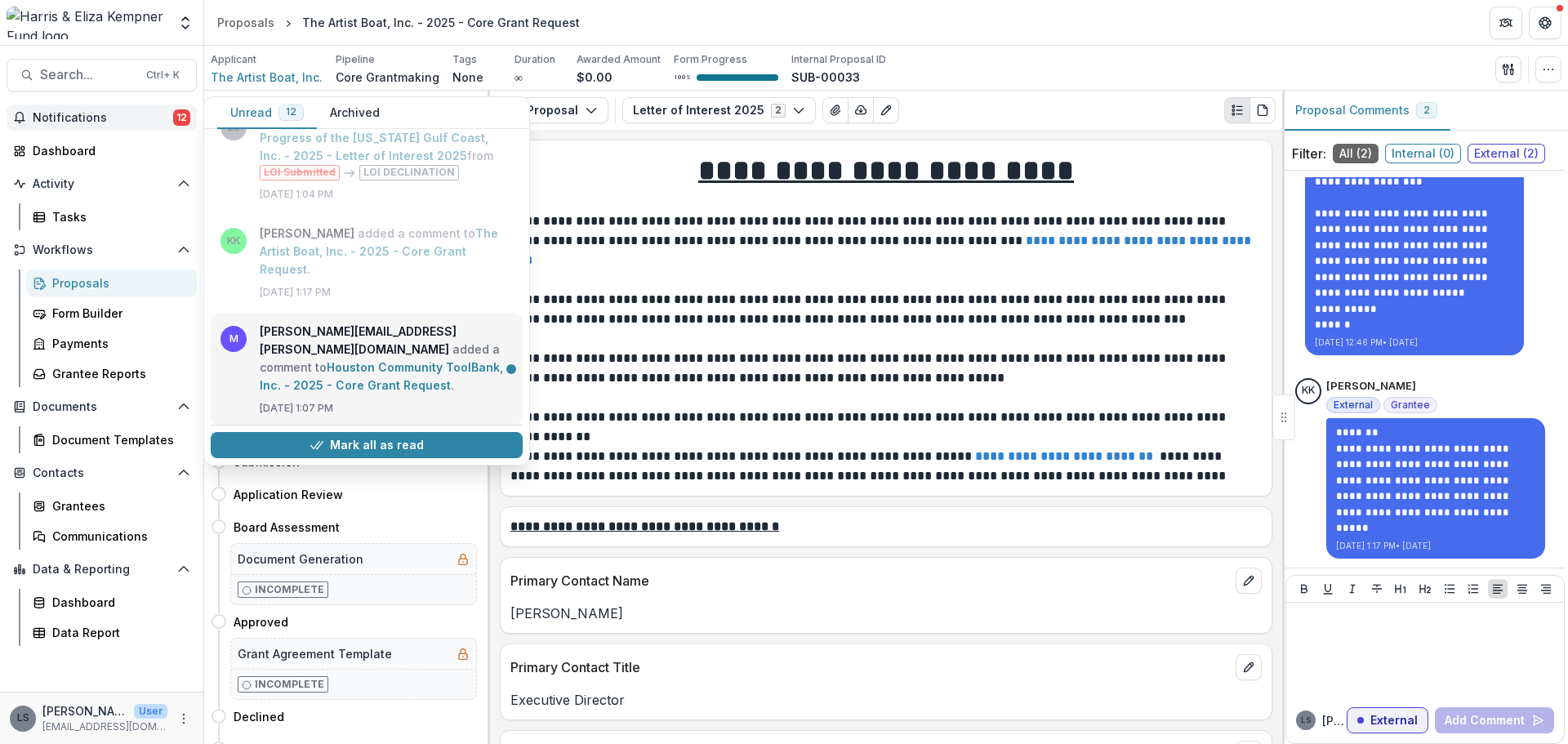
click at [389, 360] on link "Houston Community ToolBank, Inc. - 2025 - Core Grant Request" at bounding box center [381, 376] width 244 height 32
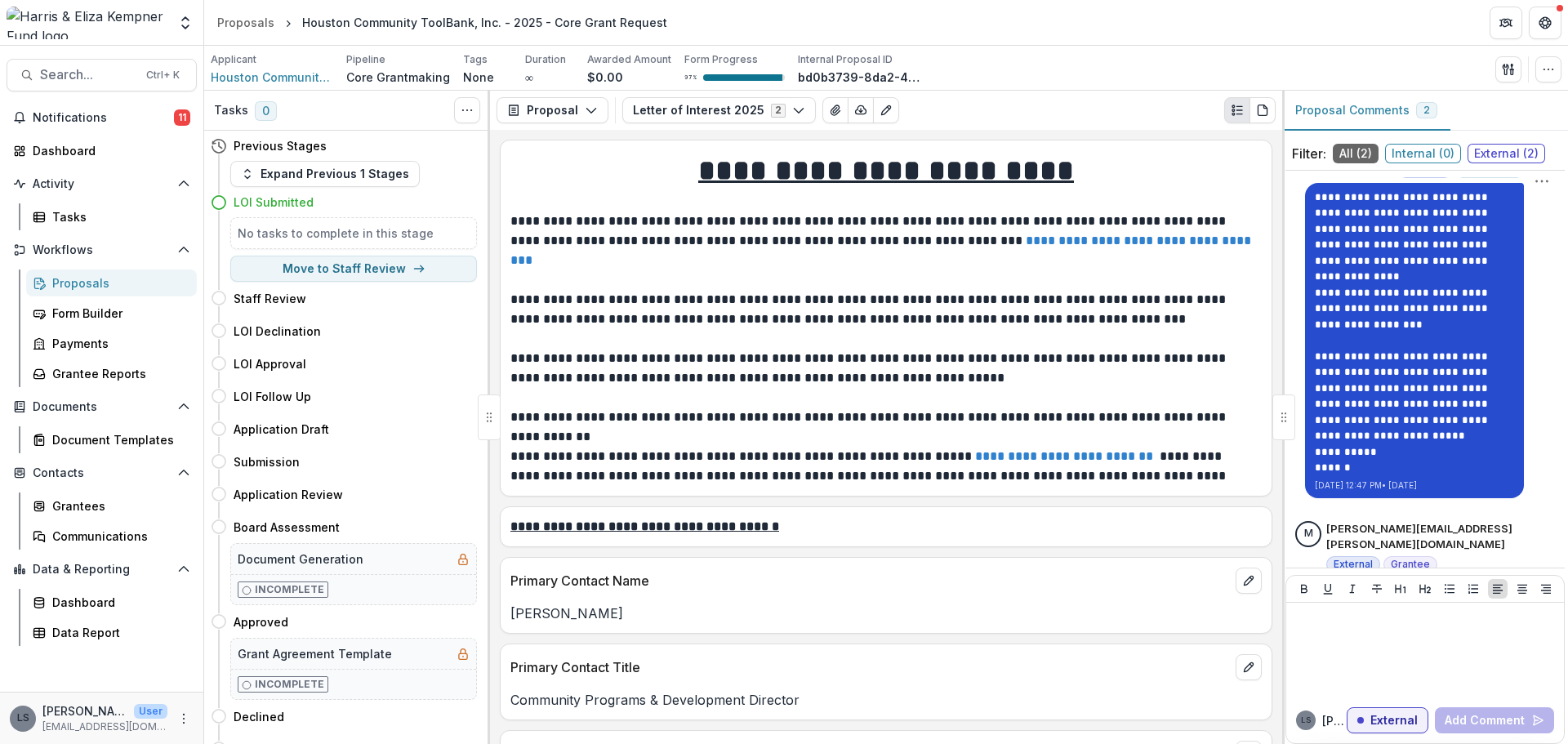
scroll to position [105, 0]
